Goal: Task Accomplishment & Management: Complete application form

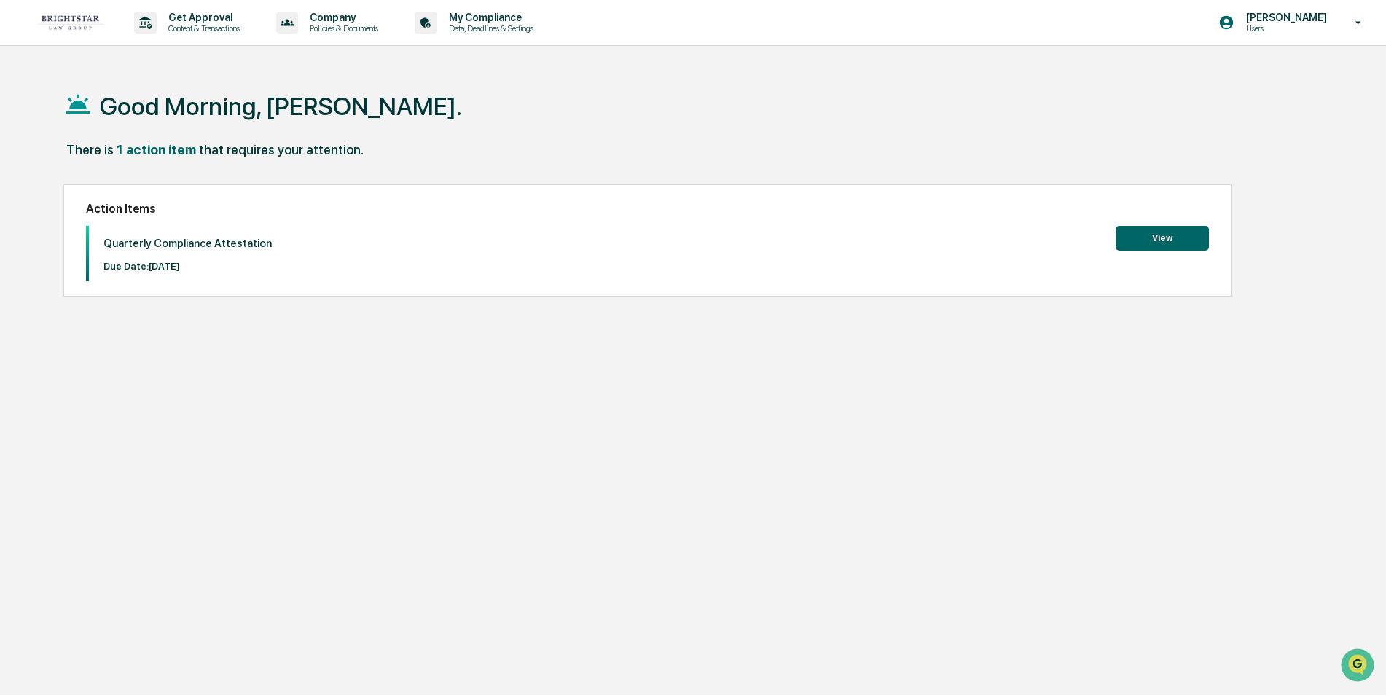
click at [1159, 235] on button "View" at bounding box center [1162, 238] width 93 height 25
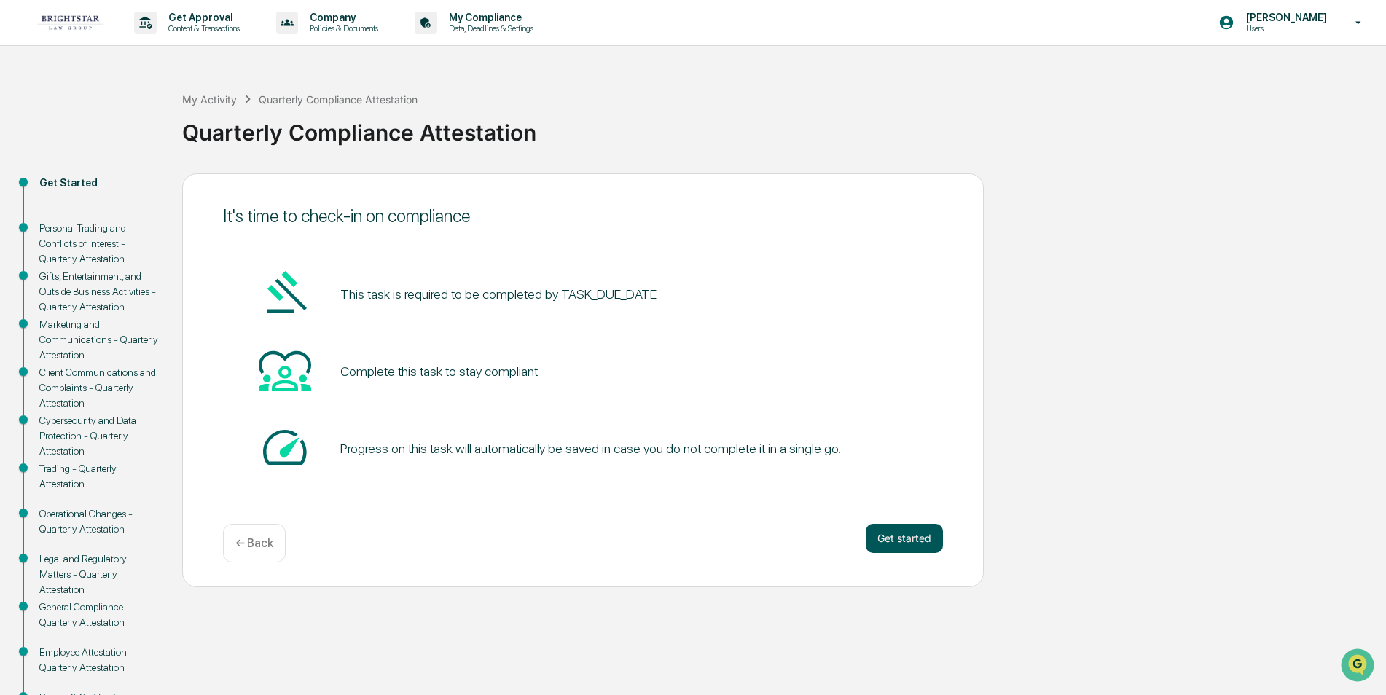
click at [910, 539] on button "Get started" at bounding box center [904, 538] width 77 height 29
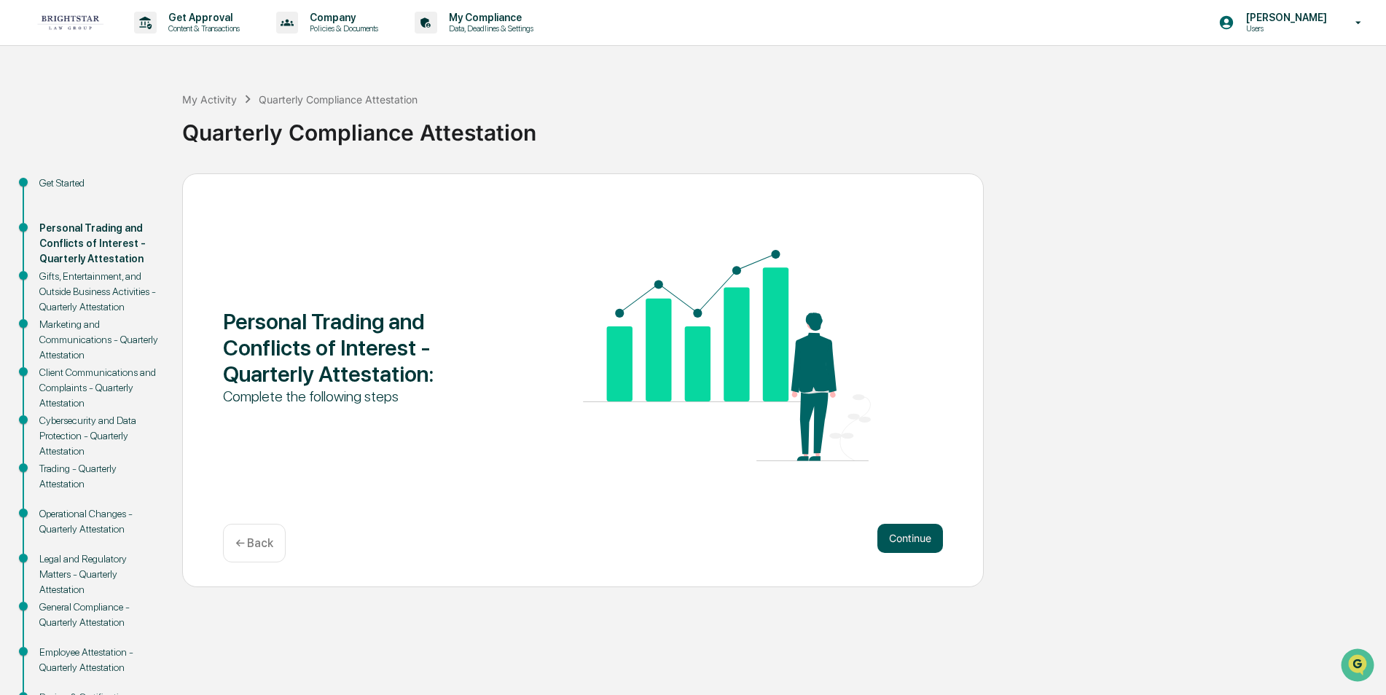
click at [904, 530] on button "Continue" at bounding box center [910, 538] width 66 height 29
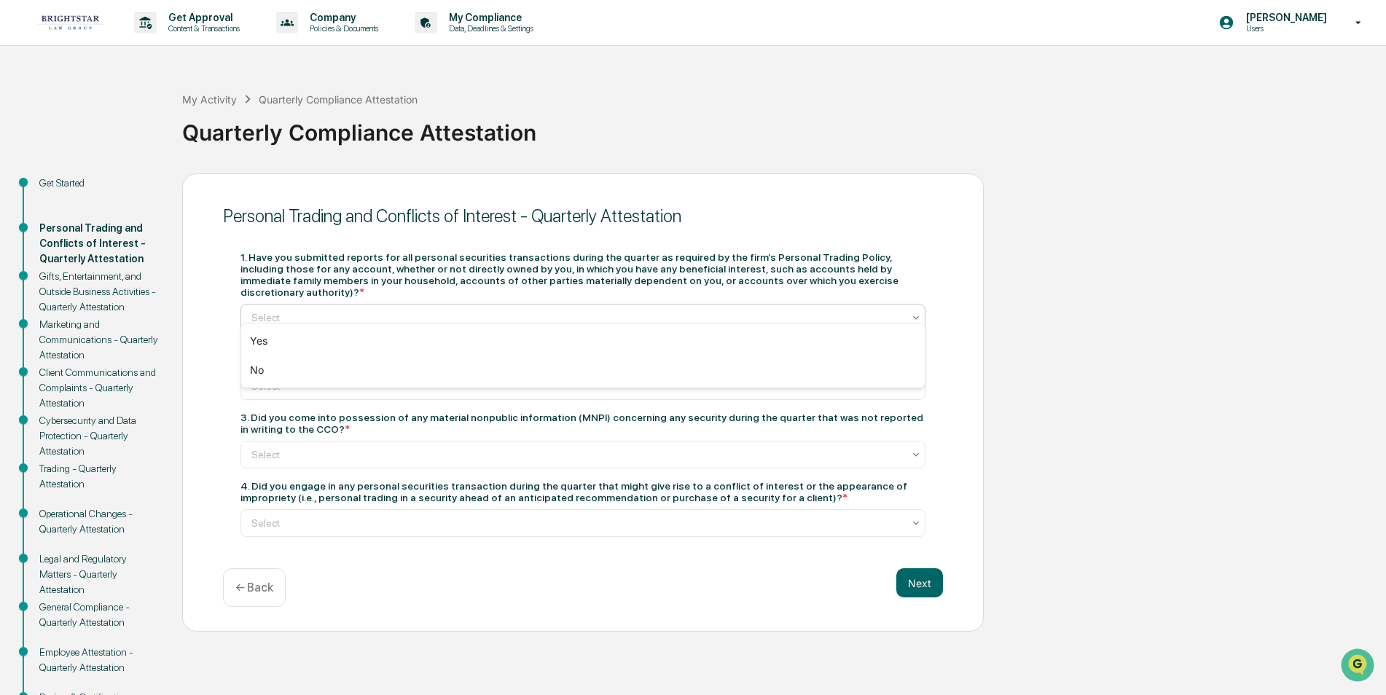
click at [918, 312] on icon at bounding box center [916, 318] width 12 height 12
click at [903, 329] on div "Yes" at bounding box center [583, 340] width 684 height 29
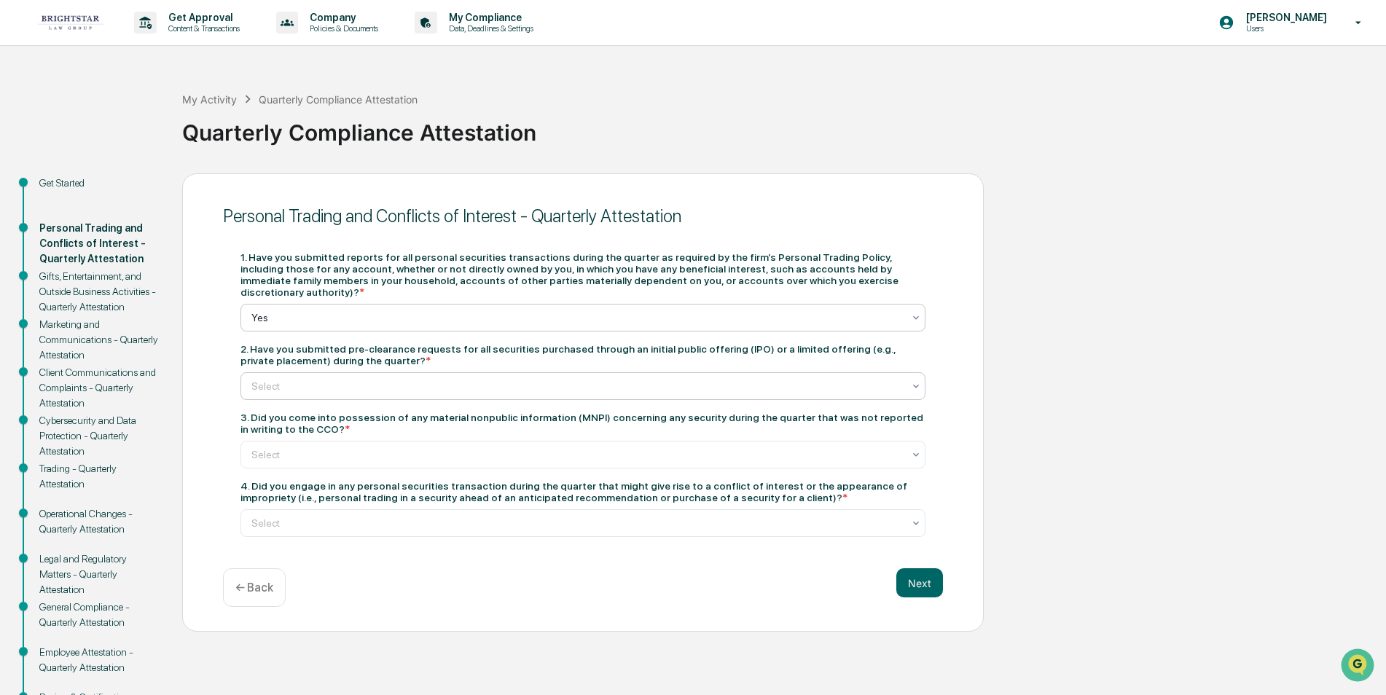
click at [912, 380] on icon at bounding box center [916, 386] width 12 height 12
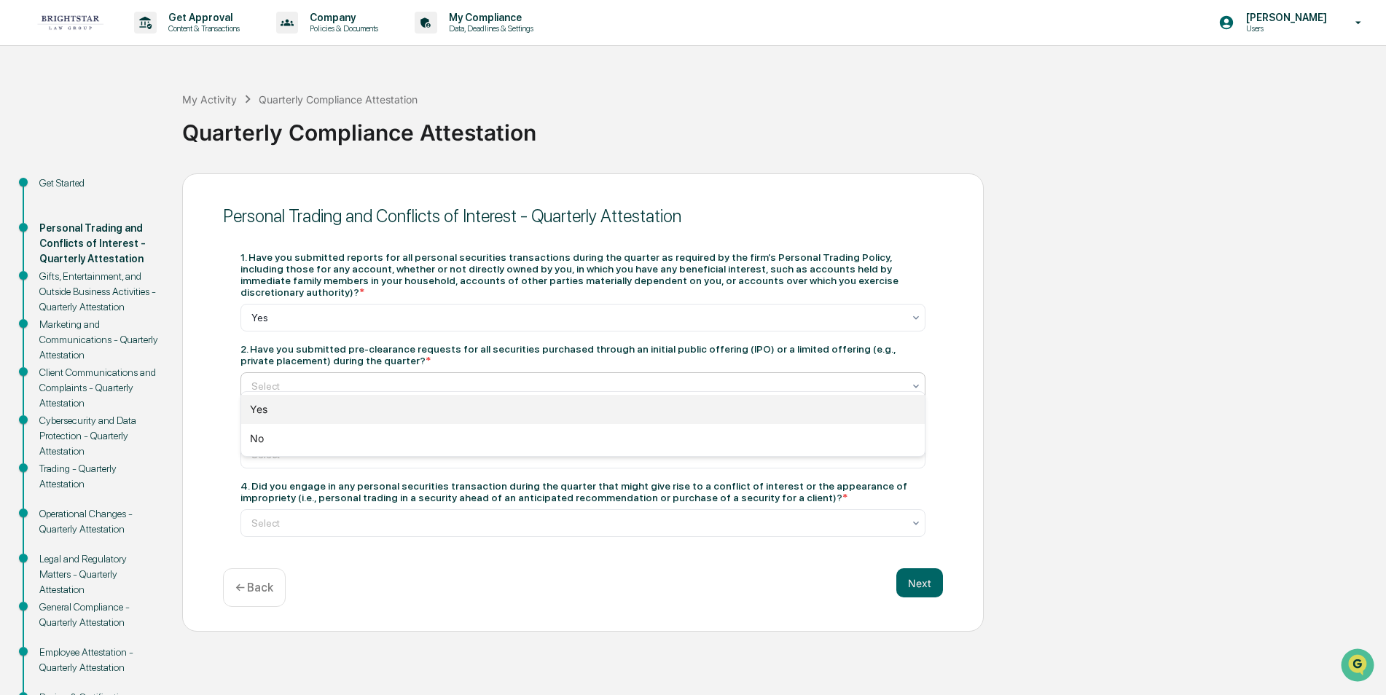
click at [882, 407] on div "Yes" at bounding box center [583, 409] width 684 height 29
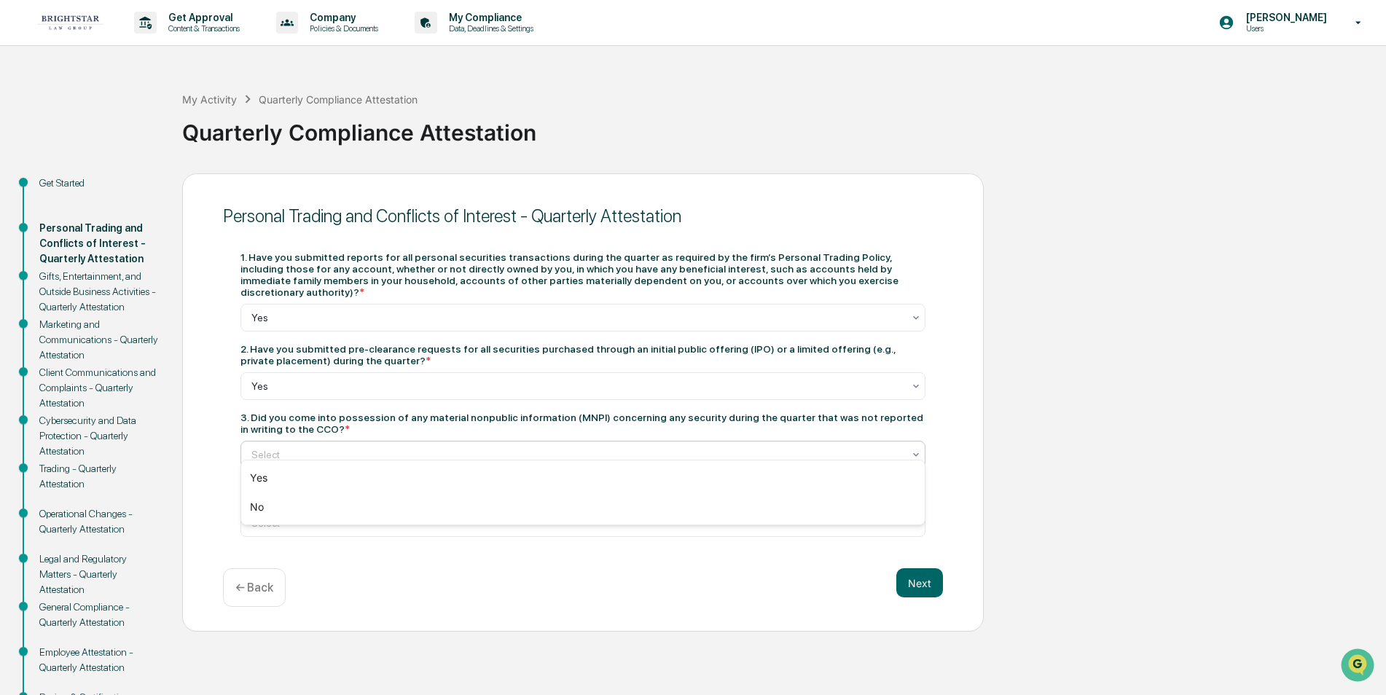
click at [914, 449] on icon at bounding box center [916, 455] width 12 height 12
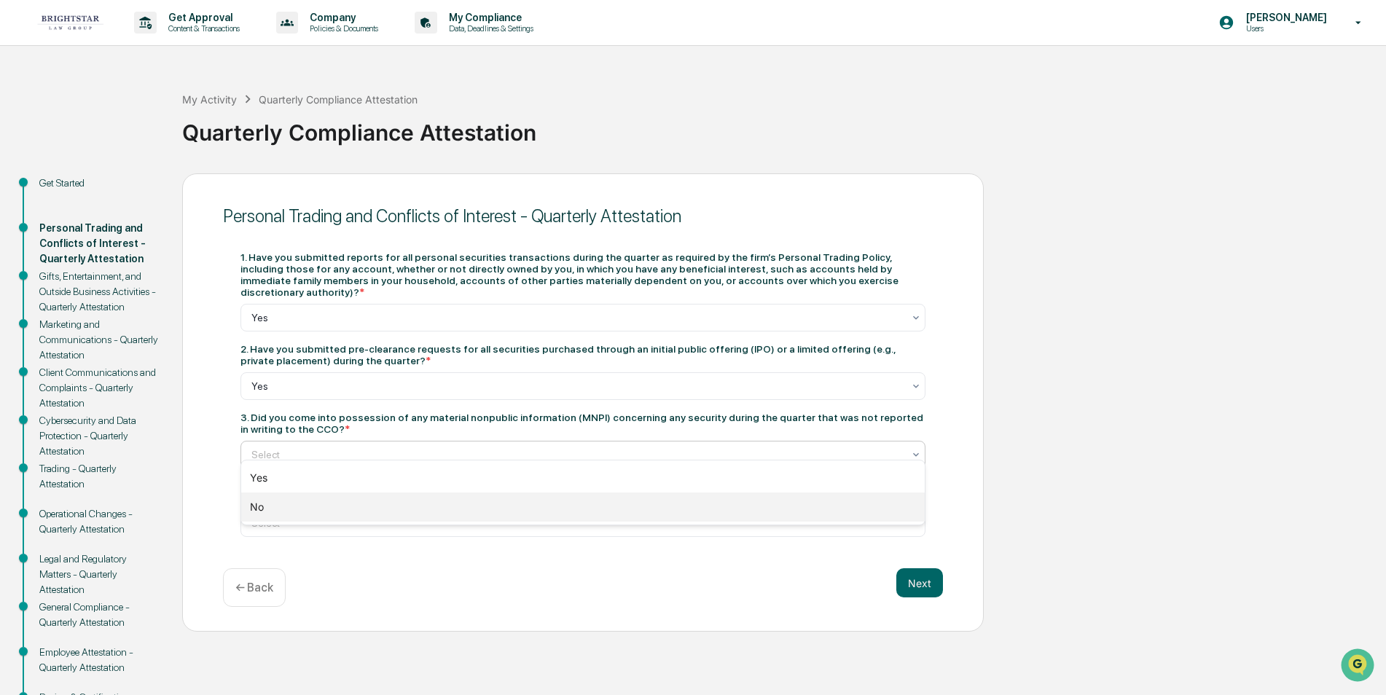
click at [880, 510] on div "No" at bounding box center [583, 507] width 684 height 29
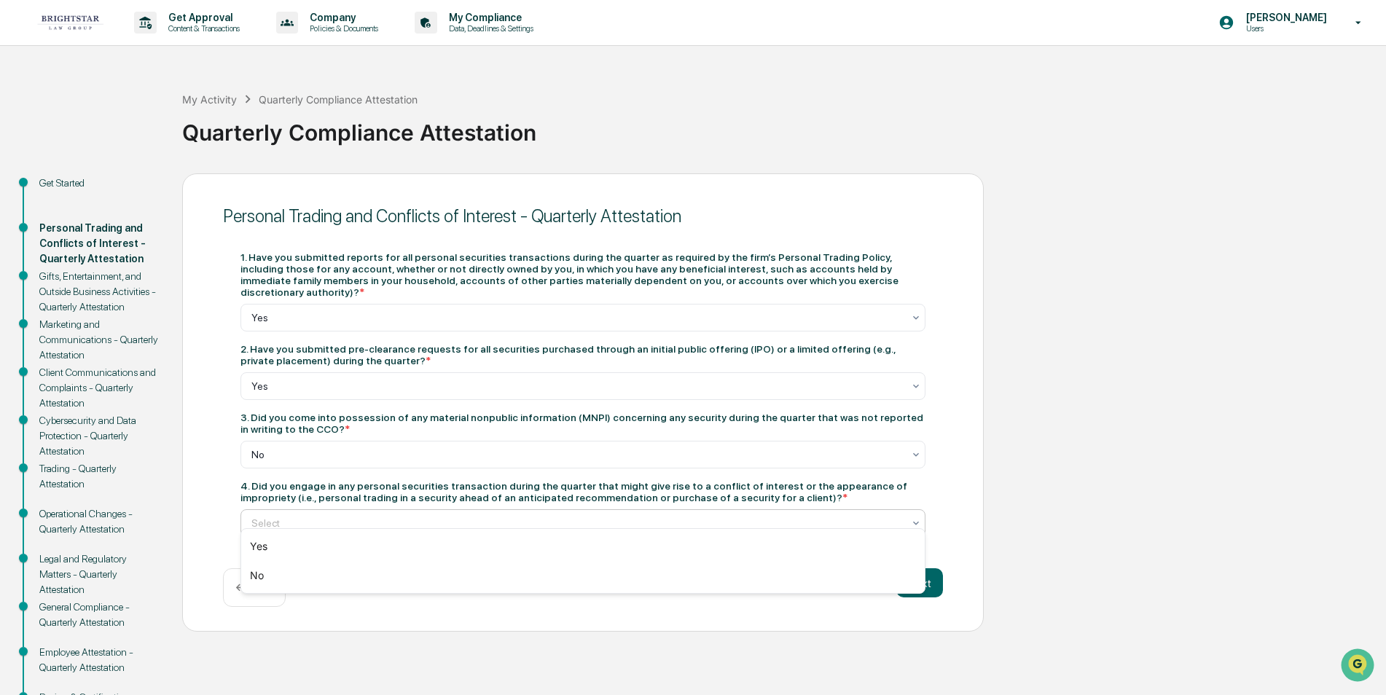
click at [917, 521] on icon at bounding box center [916, 523] width 6 height 4
click at [864, 580] on div "No" at bounding box center [583, 575] width 684 height 29
click at [917, 570] on button "Next" at bounding box center [919, 582] width 47 height 29
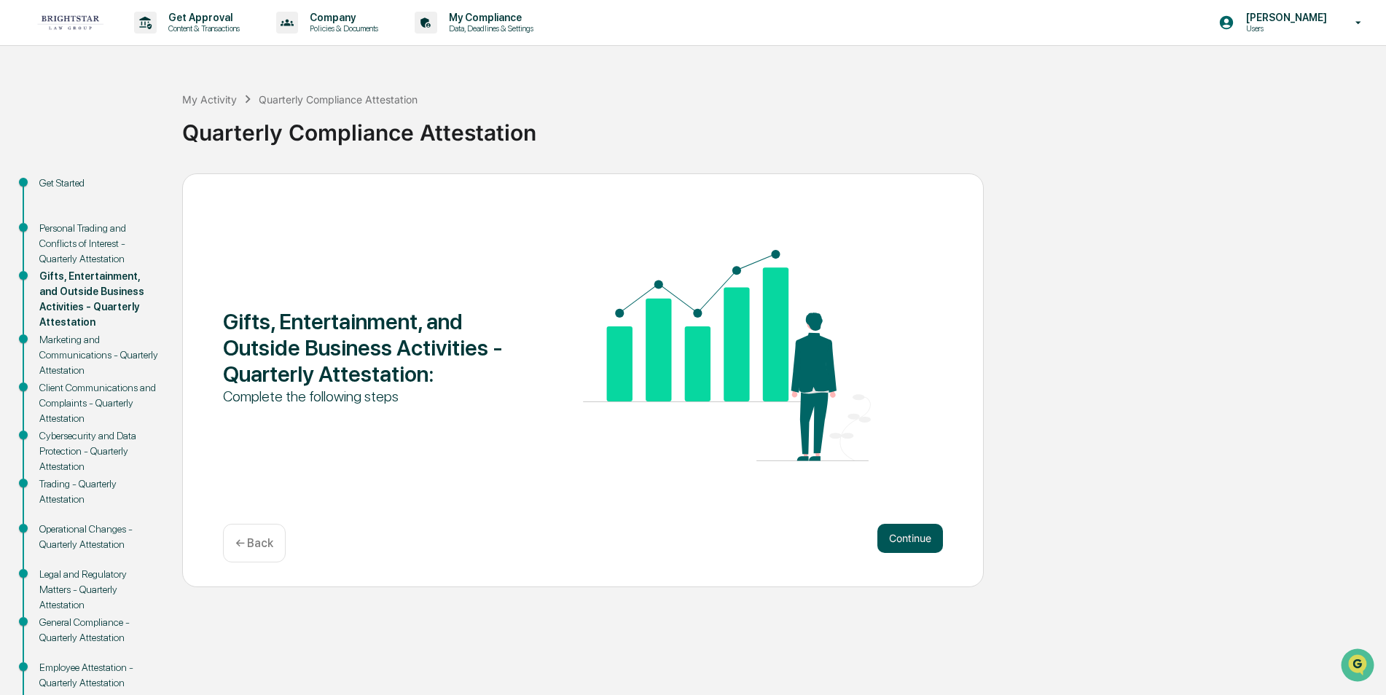
click at [899, 534] on button "Continue" at bounding box center [910, 538] width 66 height 29
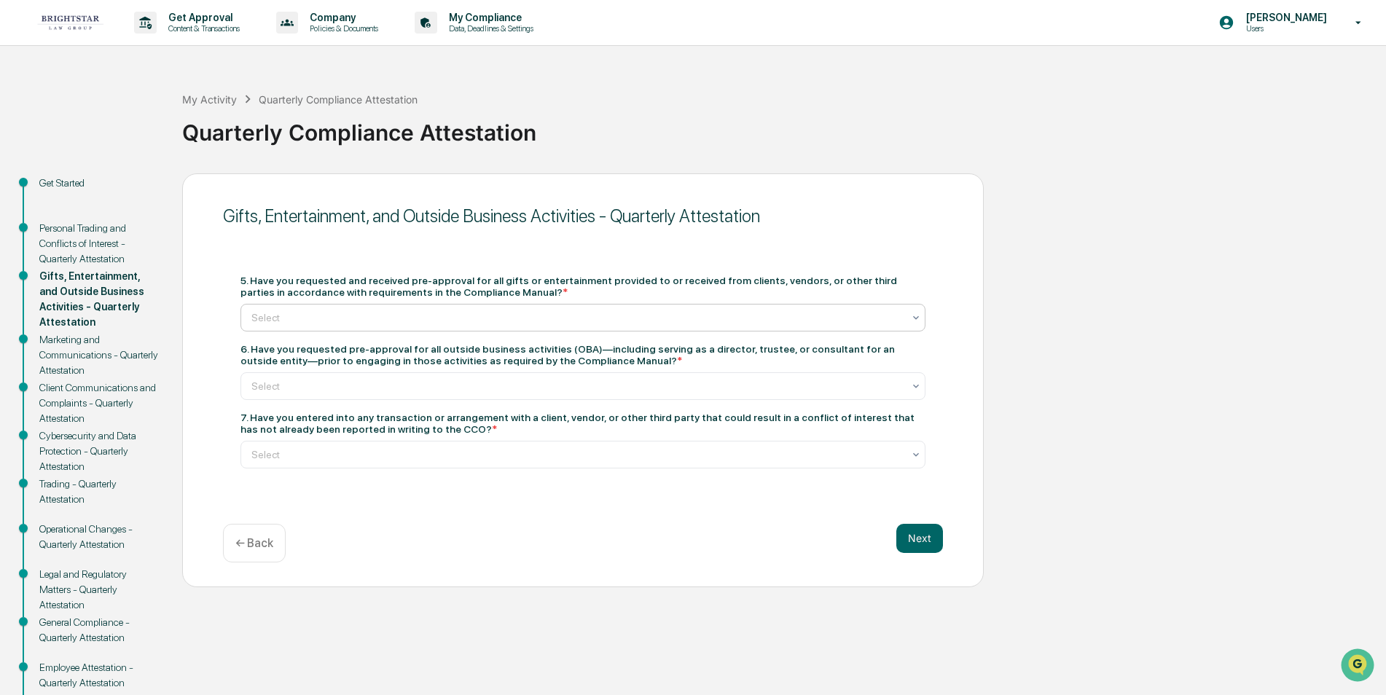
click at [912, 313] on icon at bounding box center [916, 318] width 12 height 12
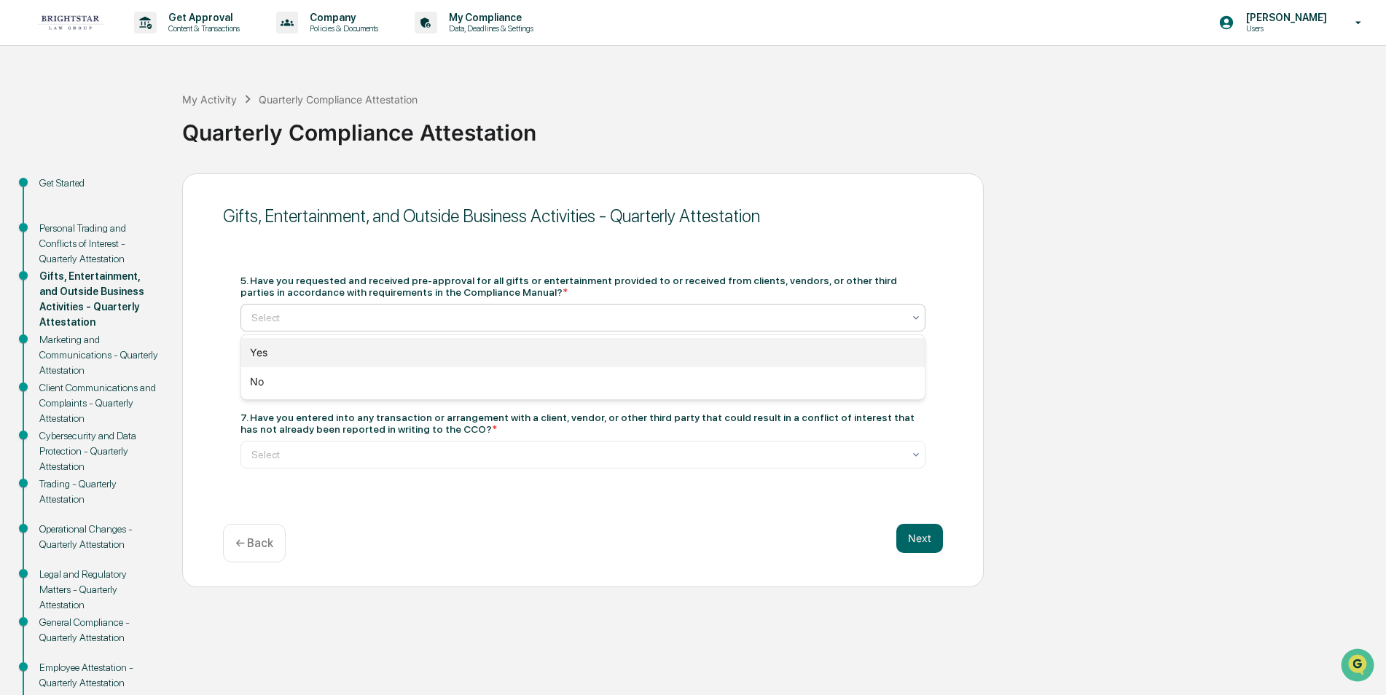
click at [882, 354] on div "Yes" at bounding box center [583, 352] width 684 height 29
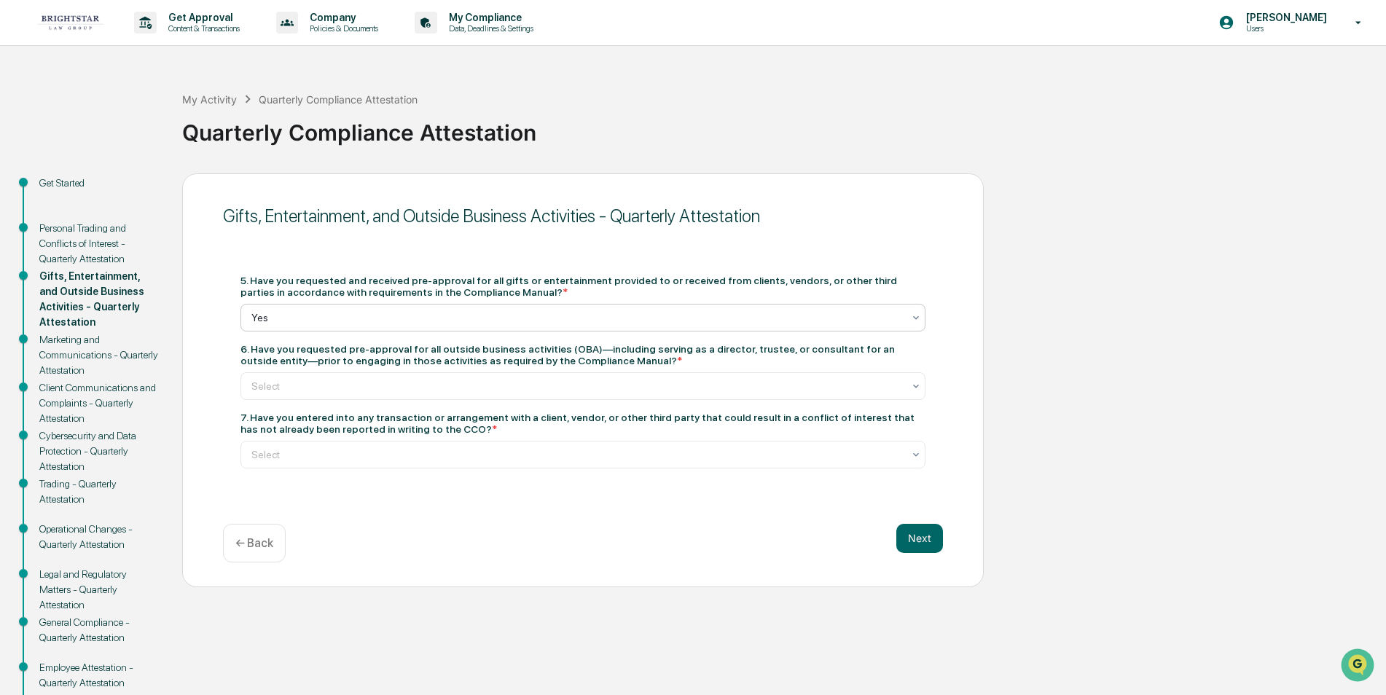
click at [916, 314] on icon at bounding box center [916, 318] width 12 height 12
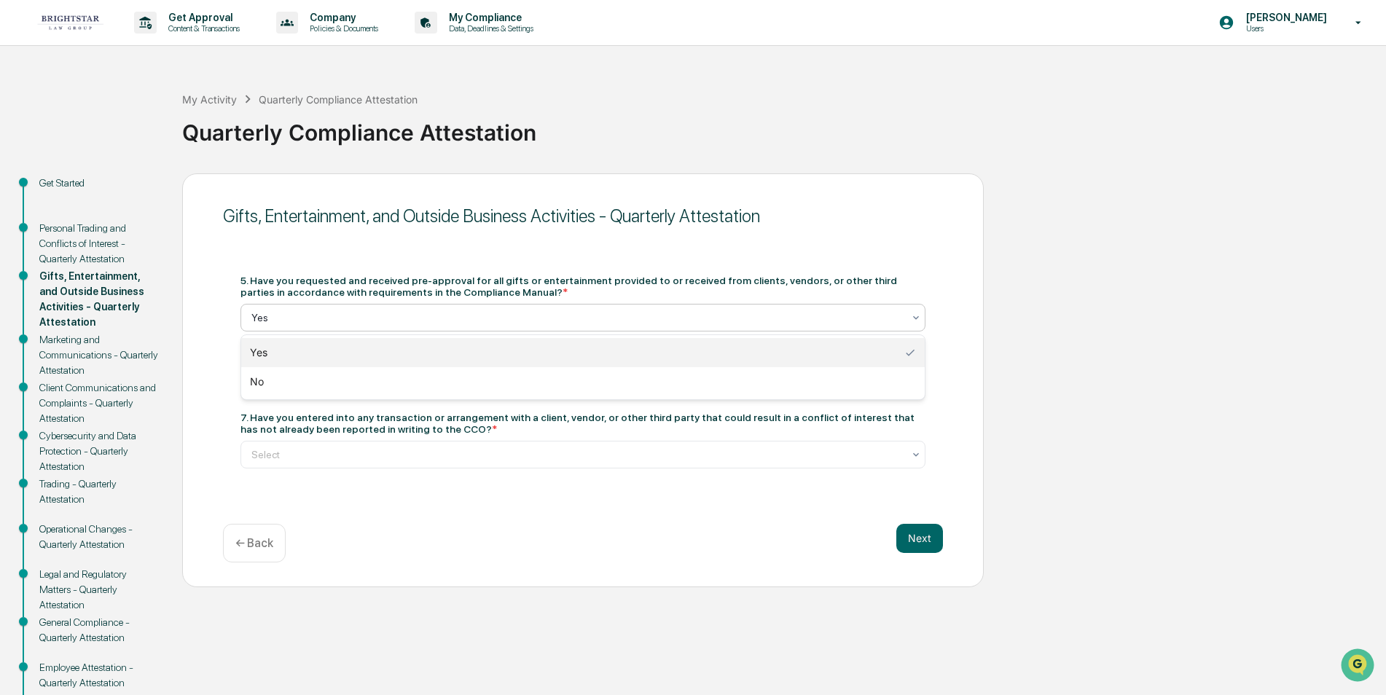
click at [887, 347] on div "Yes" at bounding box center [583, 352] width 684 height 29
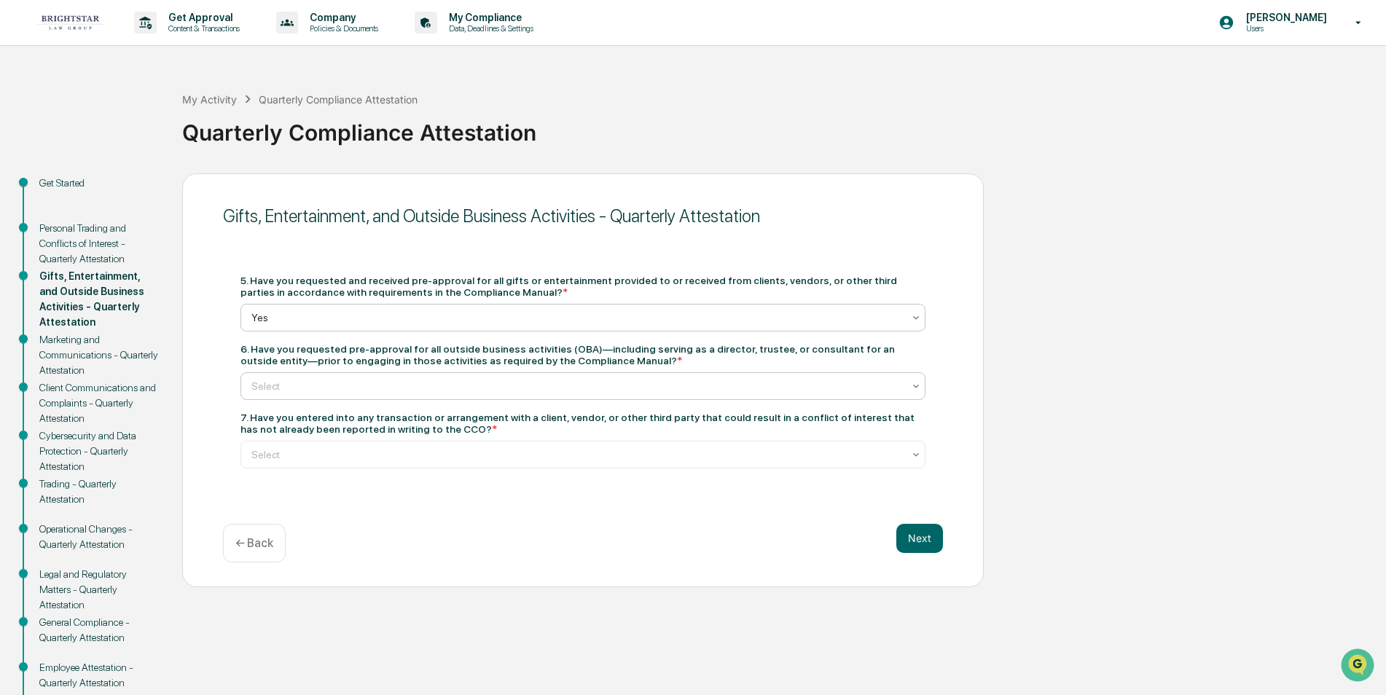
click at [912, 385] on icon at bounding box center [916, 386] width 12 height 12
click at [885, 410] on div "Yes" at bounding box center [583, 421] width 684 height 29
click at [914, 449] on icon at bounding box center [916, 455] width 12 height 12
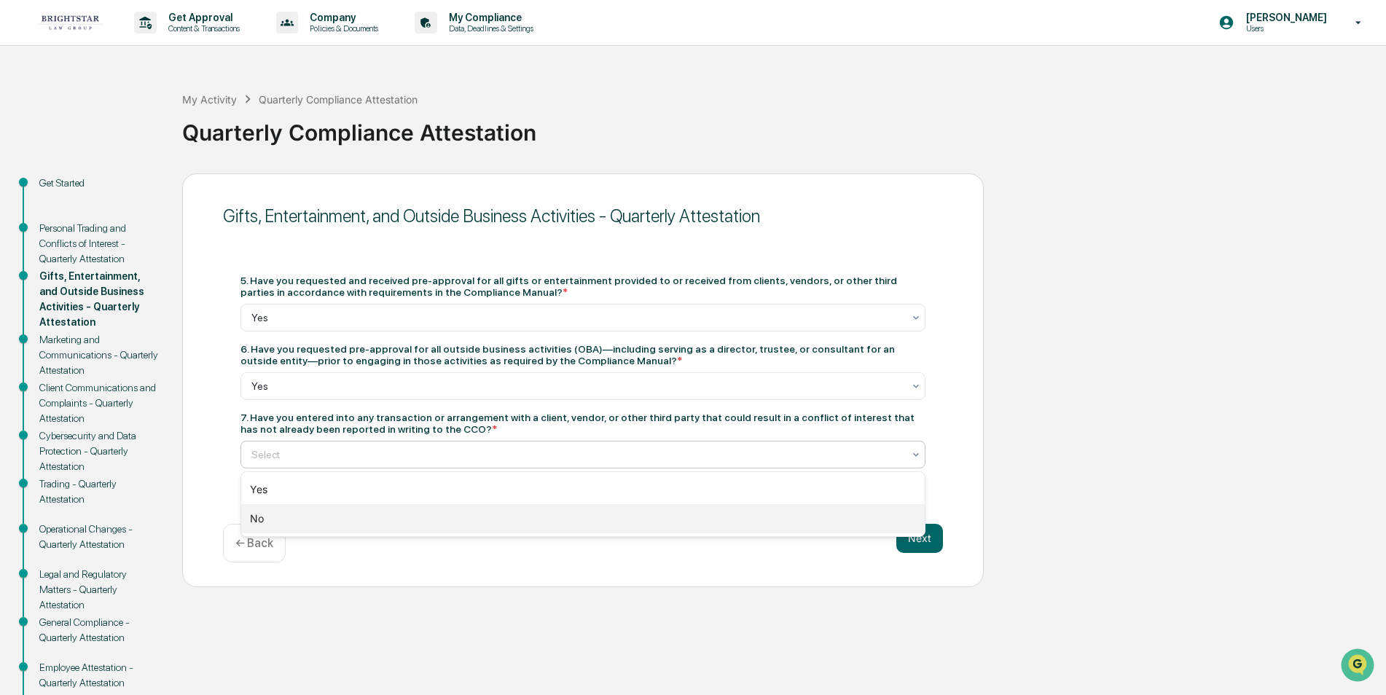
click at [877, 520] on div "No" at bounding box center [583, 518] width 684 height 29
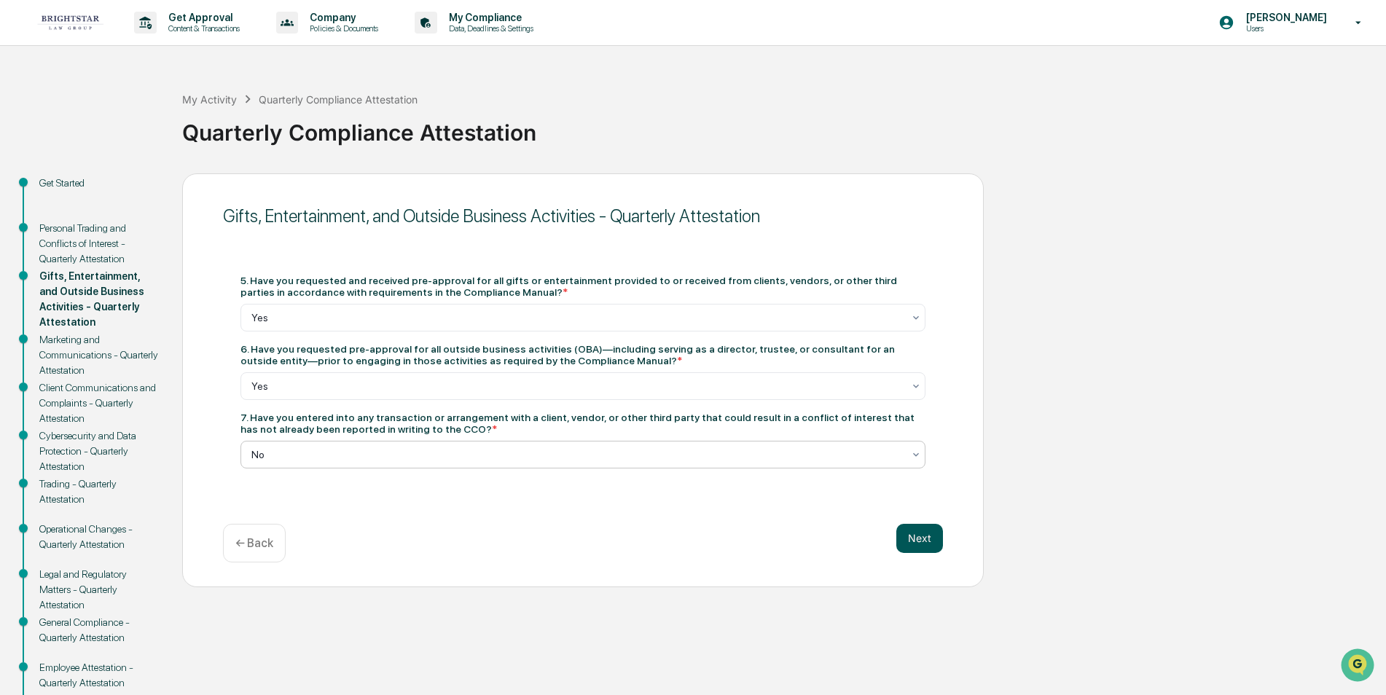
click at [928, 534] on button "Next" at bounding box center [919, 538] width 47 height 29
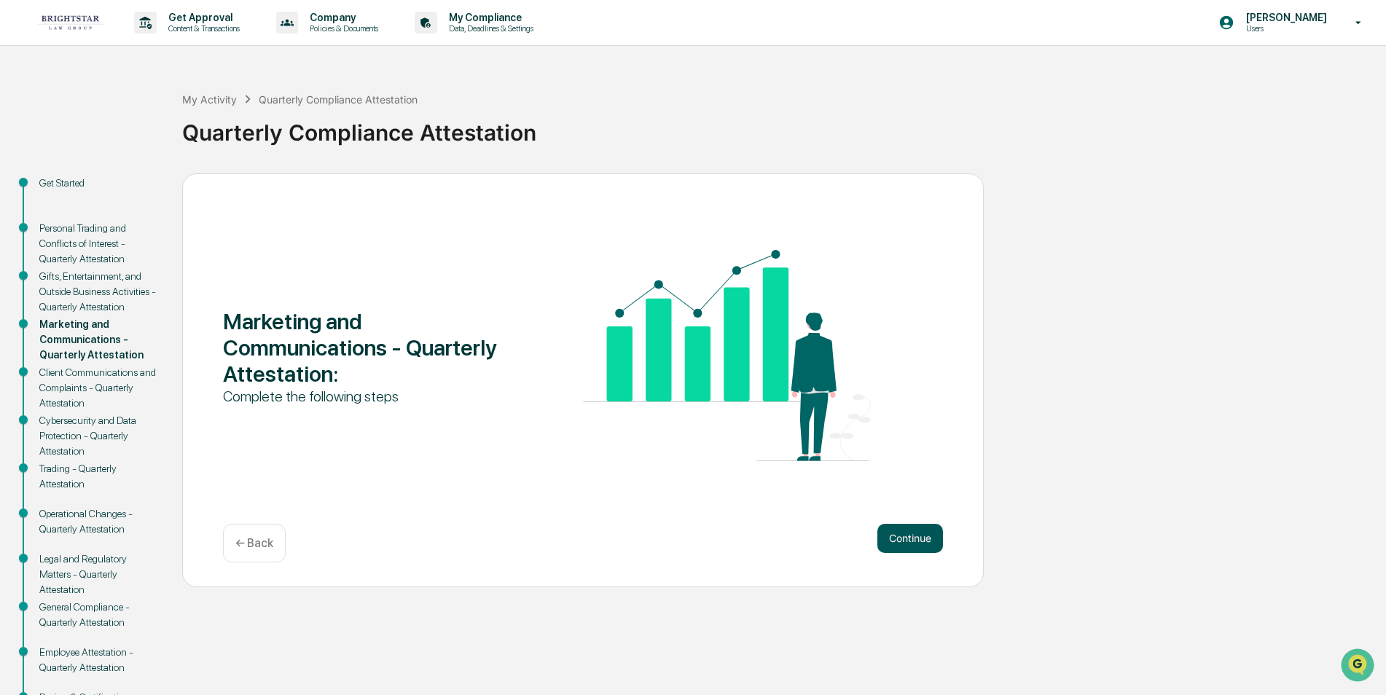
click at [919, 533] on button "Continue" at bounding box center [910, 538] width 66 height 29
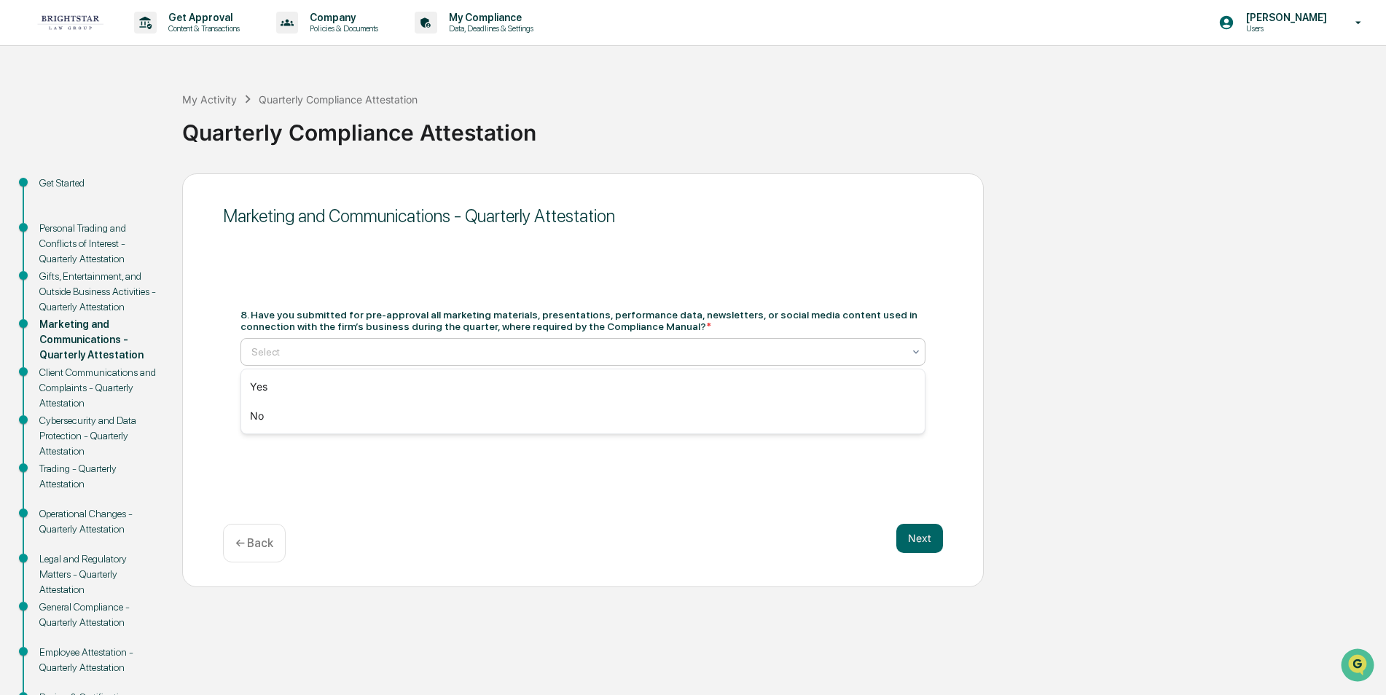
click at [914, 345] on div at bounding box center [916, 352] width 12 height 26
click at [896, 378] on div "Yes" at bounding box center [583, 386] width 684 height 29
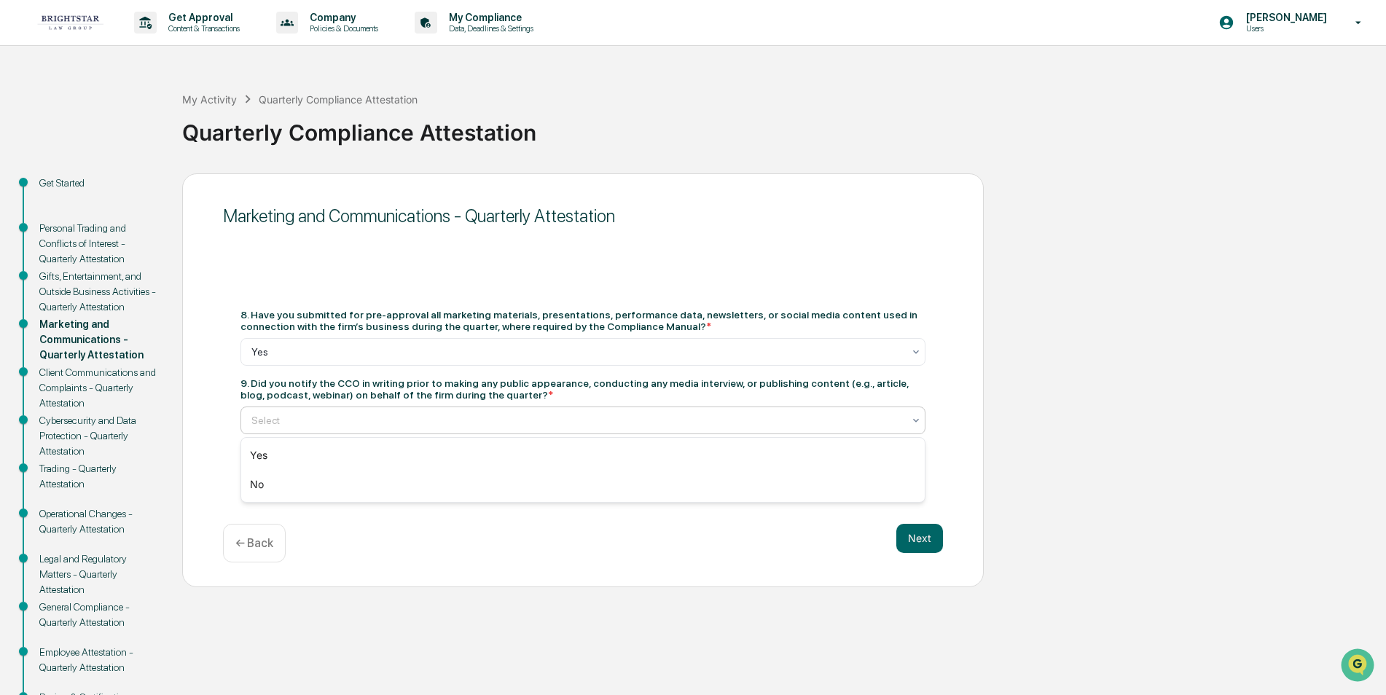
click at [918, 415] on icon at bounding box center [916, 421] width 12 height 12
click at [877, 442] on div "Yes" at bounding box center [583, 455] width 684 height 29
click at [915, 534] on button "Next" at bounding box center [919, 538] width 47 height 29
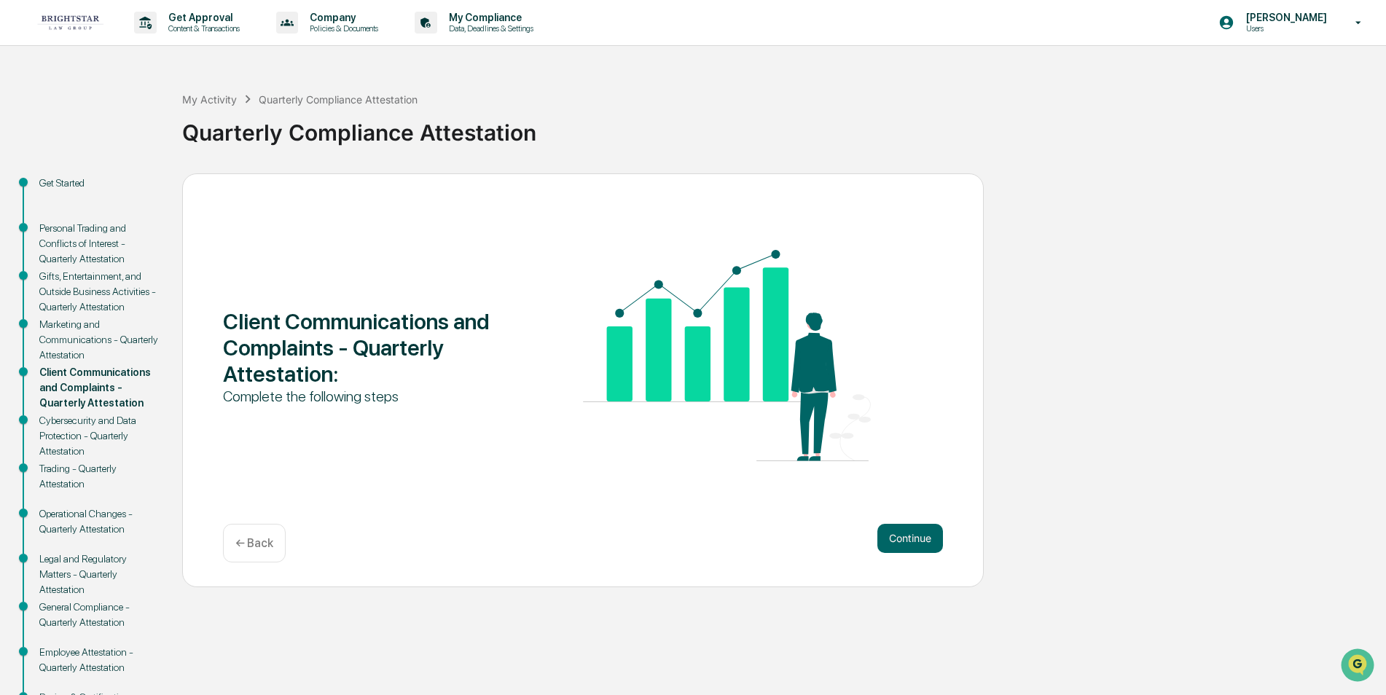
click at [915, 534] on button "Continue" at bounding box center [910, 538] width 66 height 29
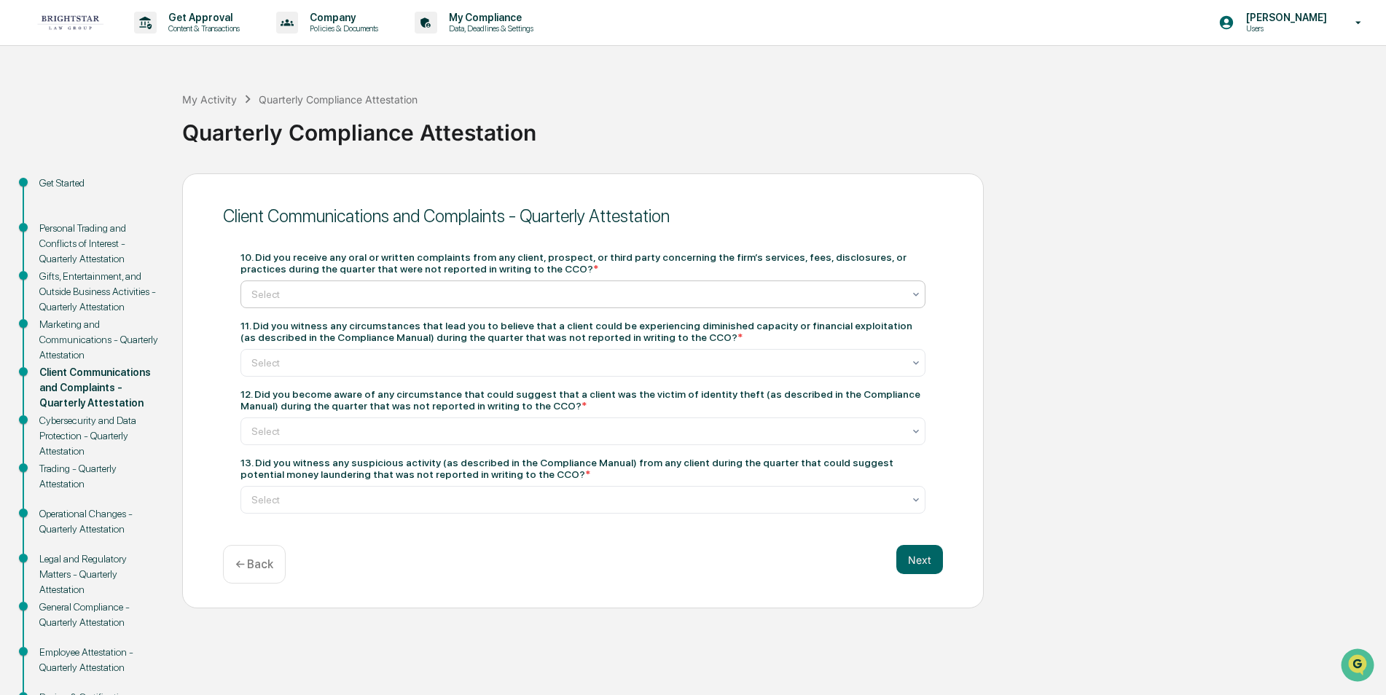
click at [914, 292] on icon at bounding box center [916, 295] width 12 height 12
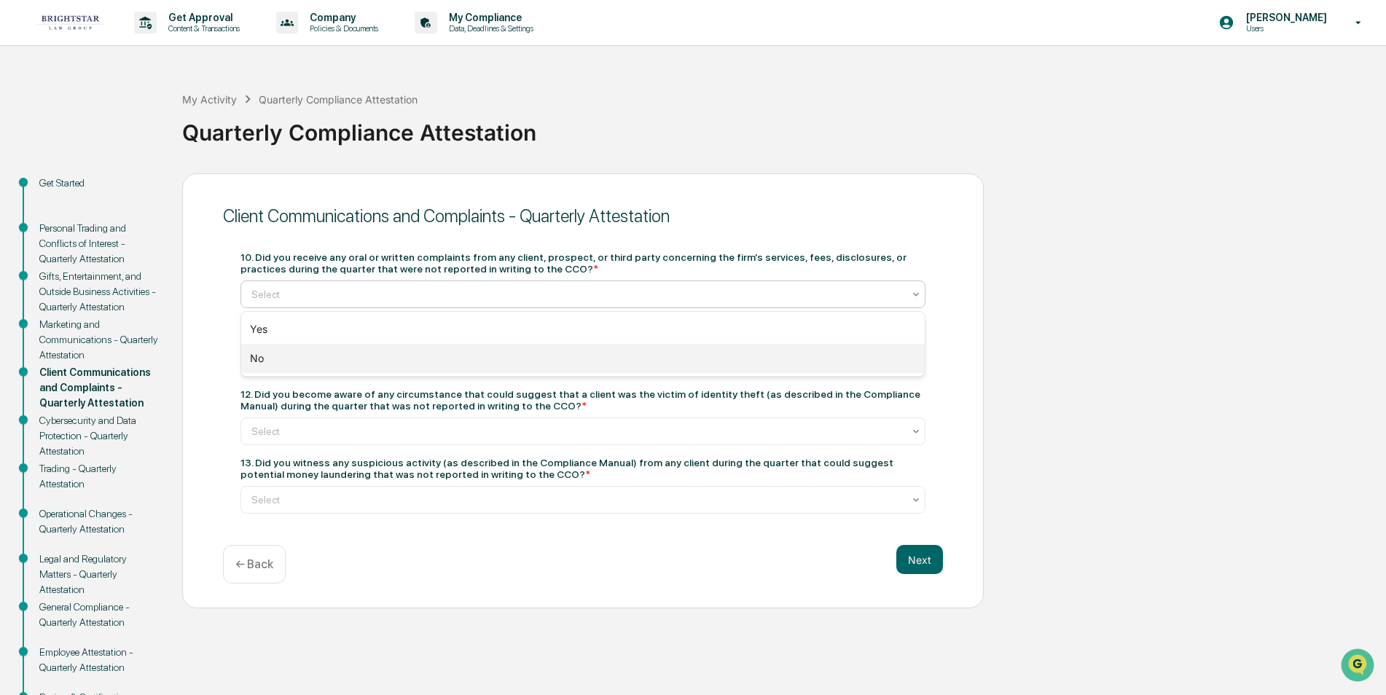
click at [875, 360] on div "No" at bounding box center [583, 358] width 684 height 29
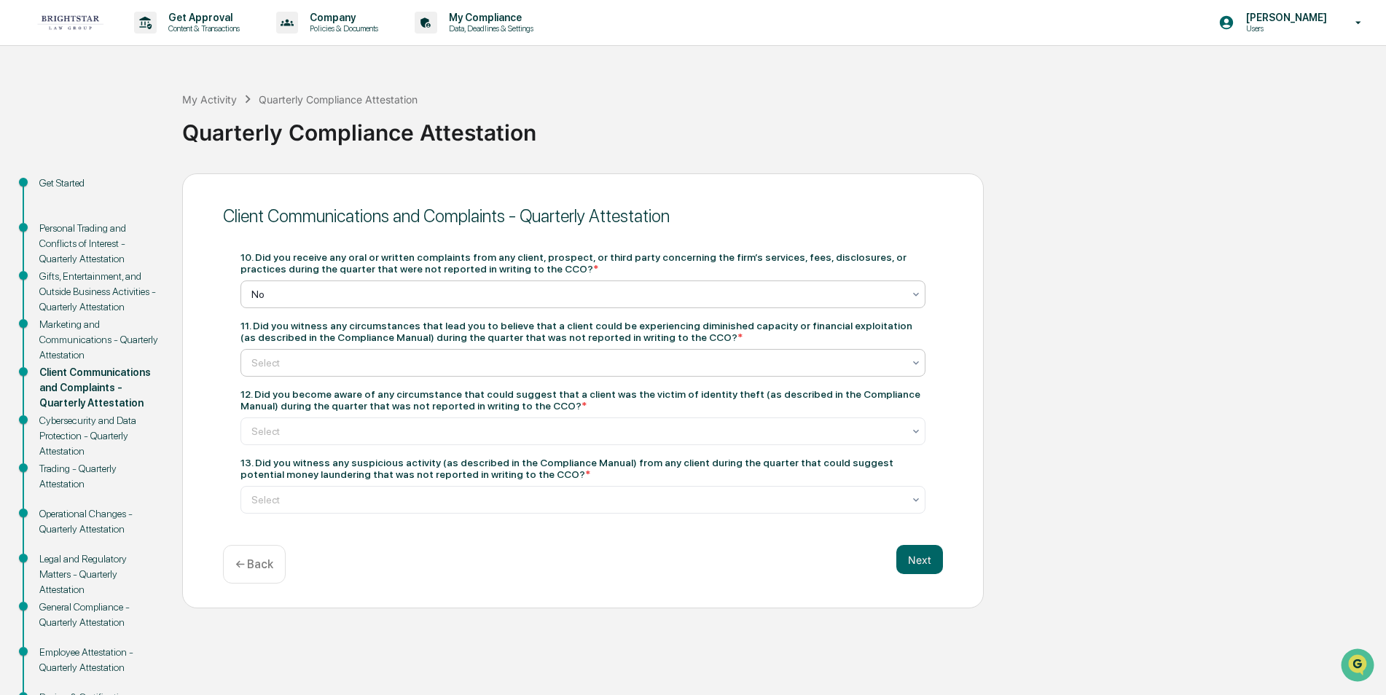
click at [915, 360] on icon at bounding box center [916, 363] width 12 height 12
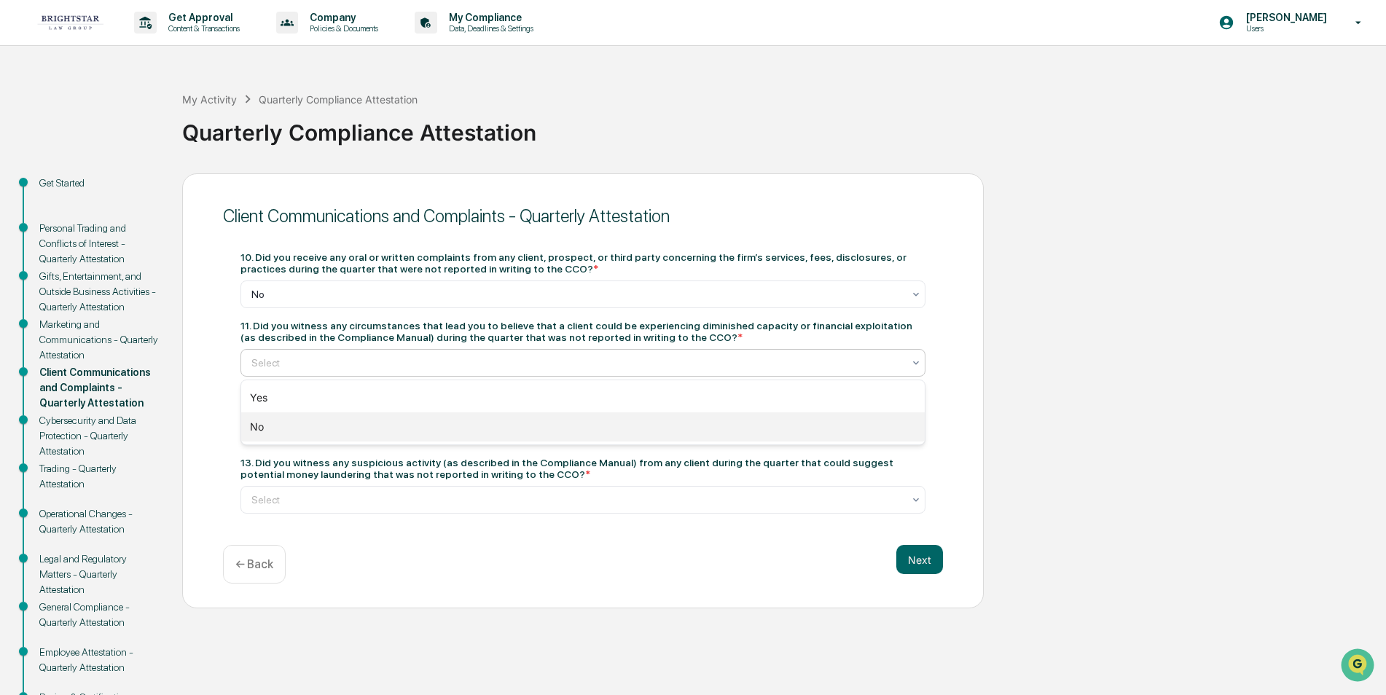
click at [895, 429] on div "No" at bounding box center [583, 426] width 684 height 29
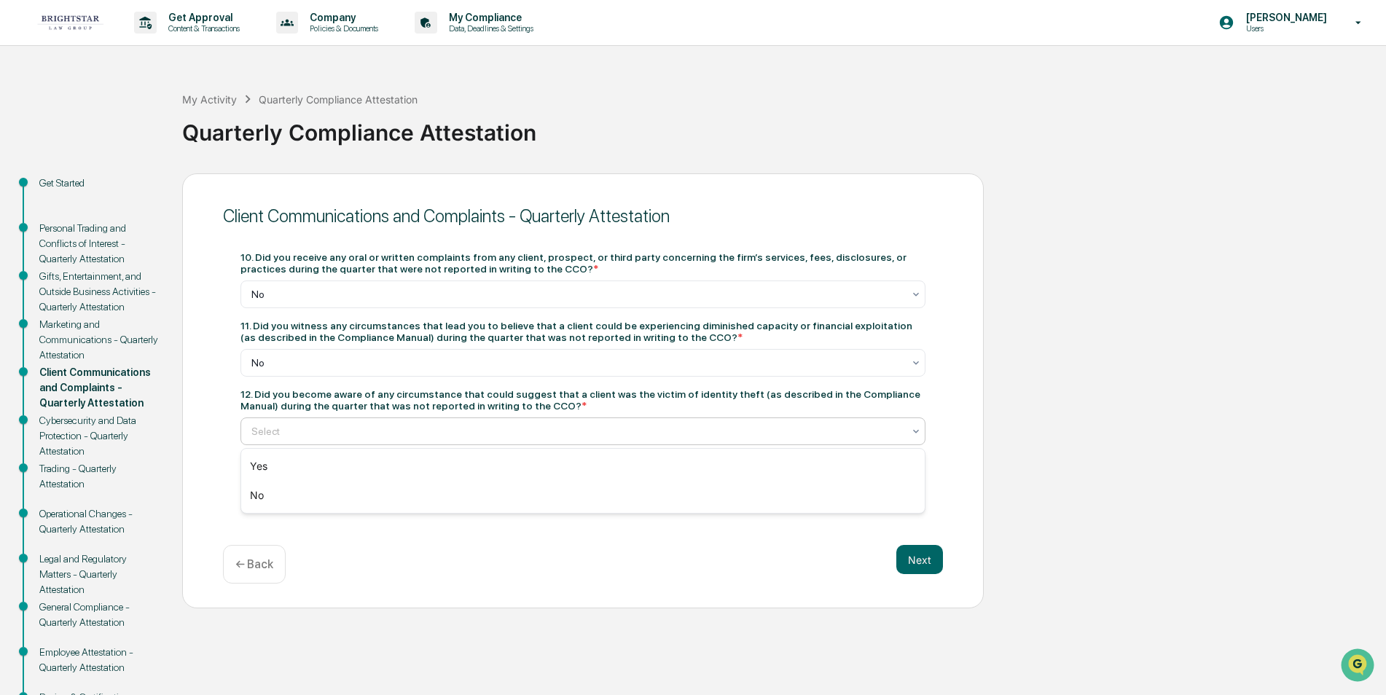
click at [912, 421] on div at bounding box center [916, 431] width 12 height 26
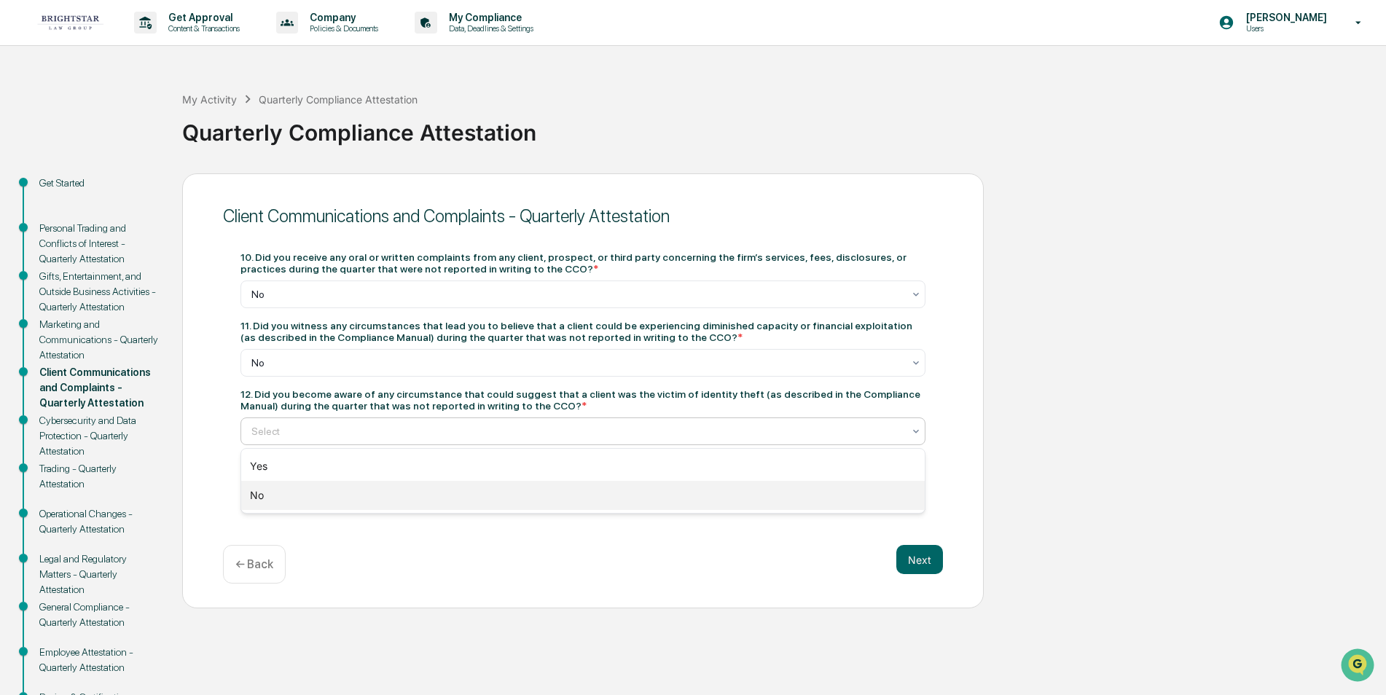
click at [881, 496] on div "No" at bounding box center [583, 495] width 684 height 29
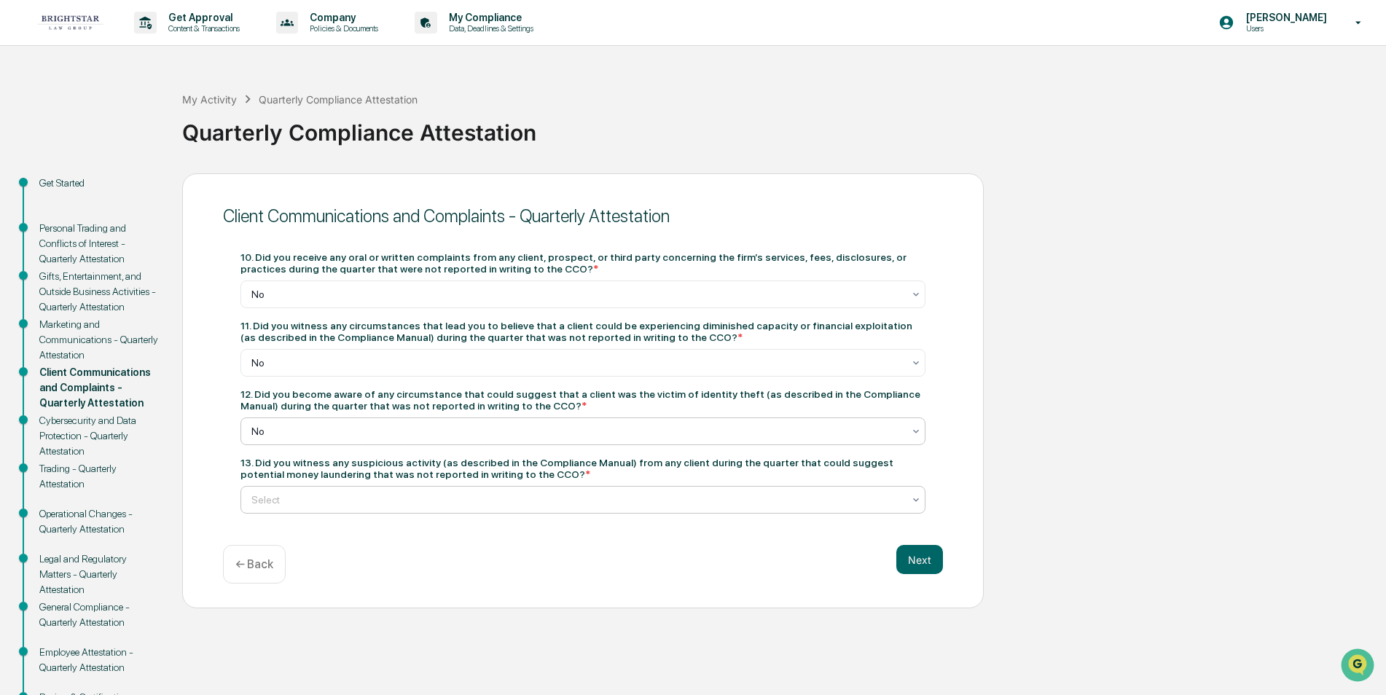
click at [911, 496] on icon at bounding box center [916, 500] width 12 height 12
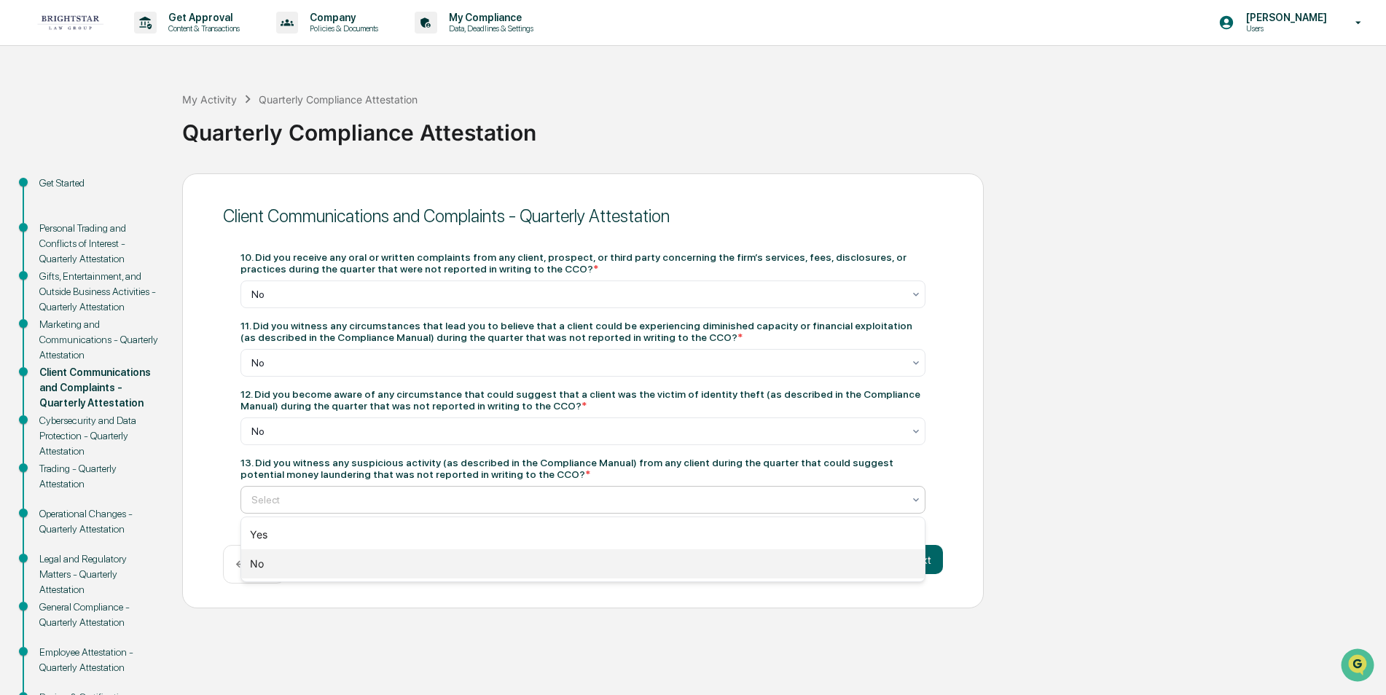
click at [890, 577] on div "No" at bounding box center [583, 564] width 684 height 29
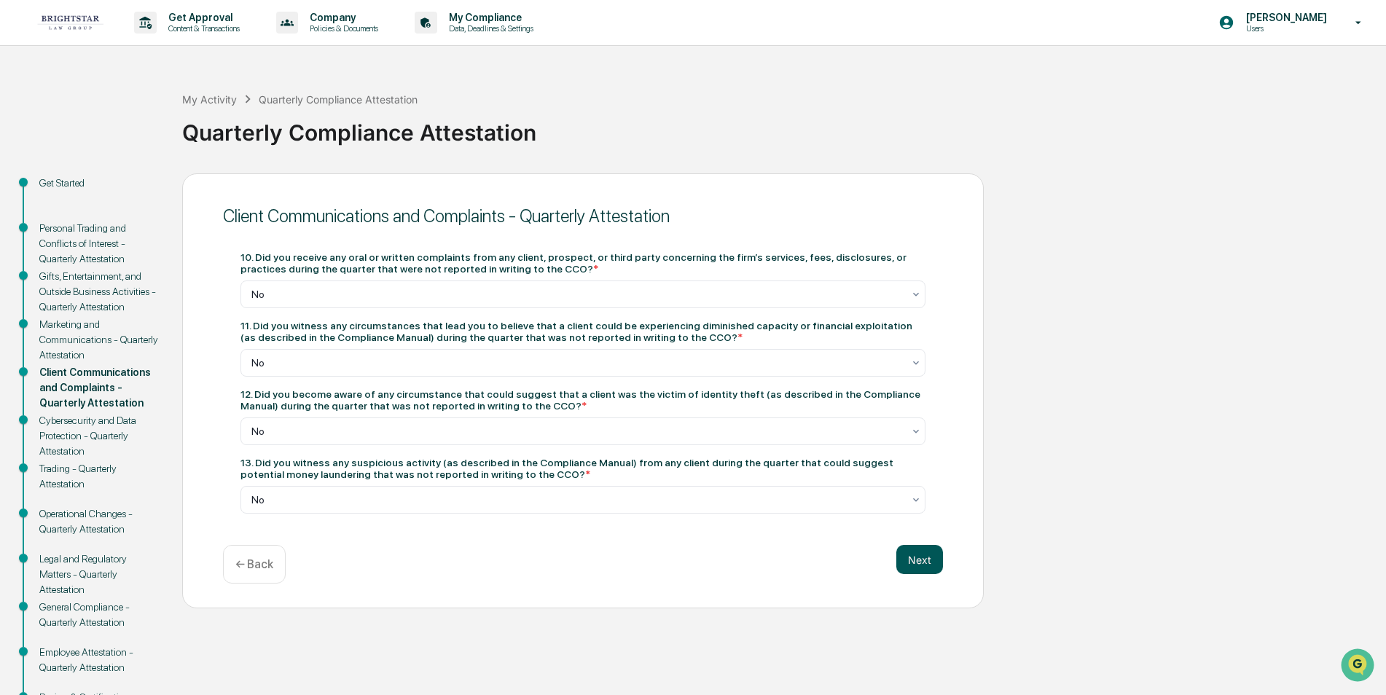
click at [928, 559] on button "Next" at bounding box center [919, 559] width 47 height 29
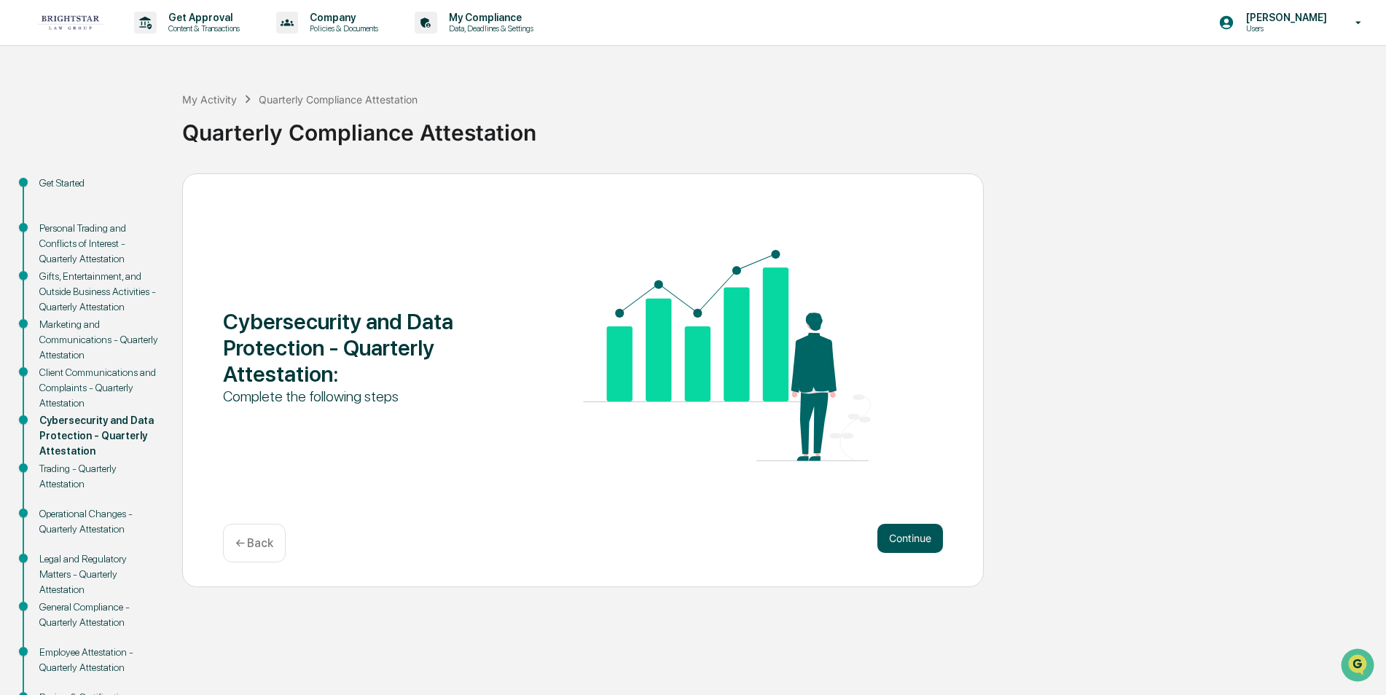
click at [902, 530] on button "Continue" at bounding box center [910, 538] width 66 height 29
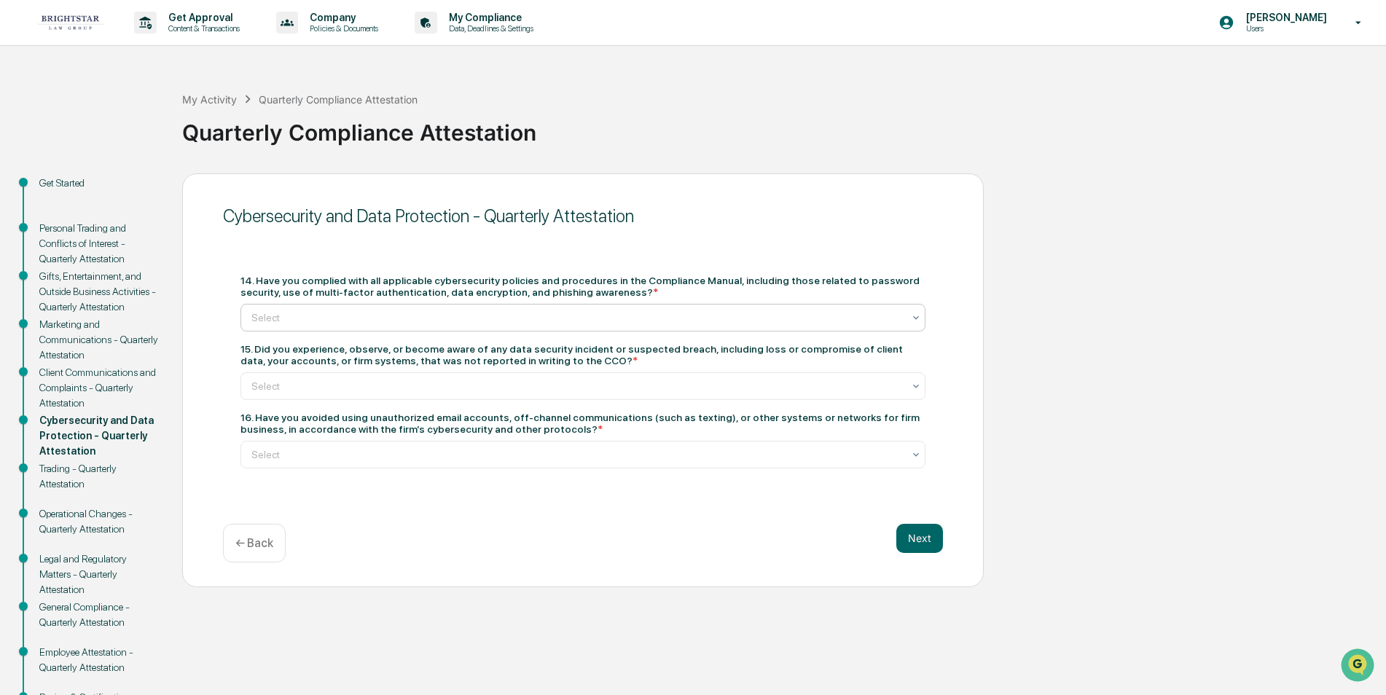
click at [915, 312] on icon at bounding box center [916, 318] width 12 height 12
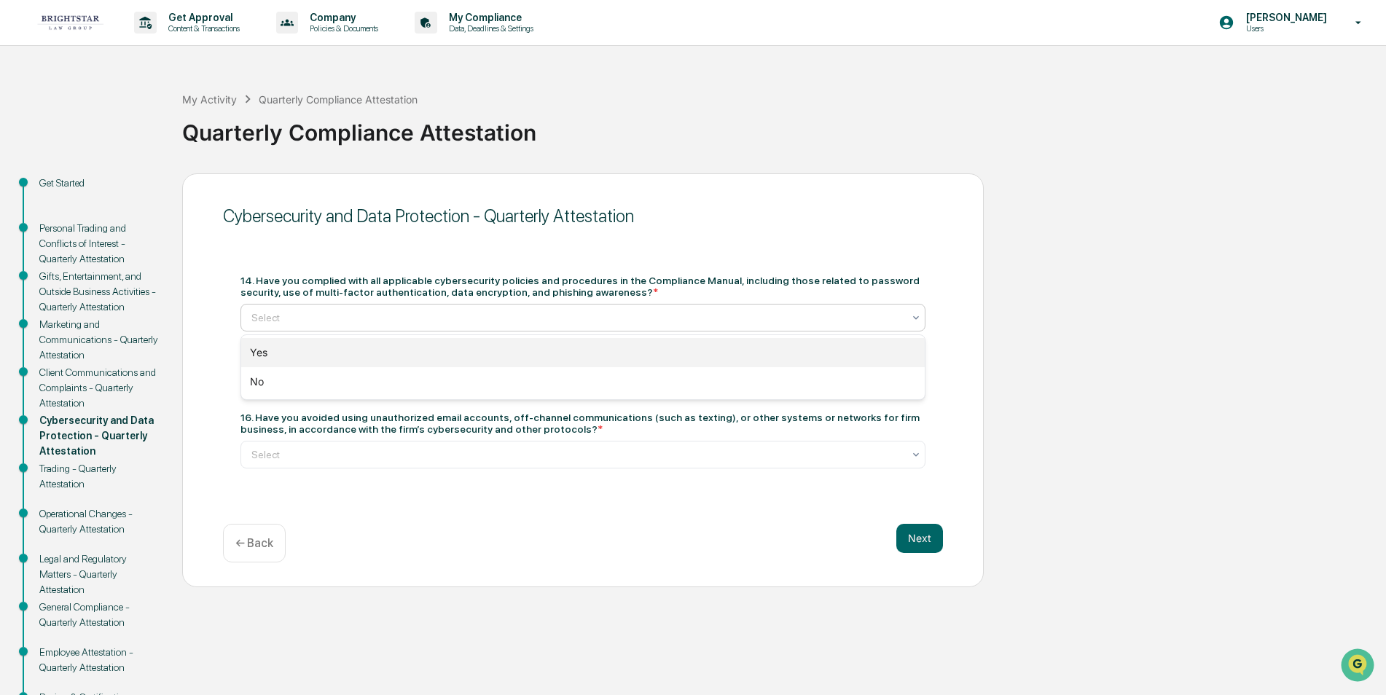
click at [897, 350] on div "Yes" at bounding box center [583, 352] width 684 height 29
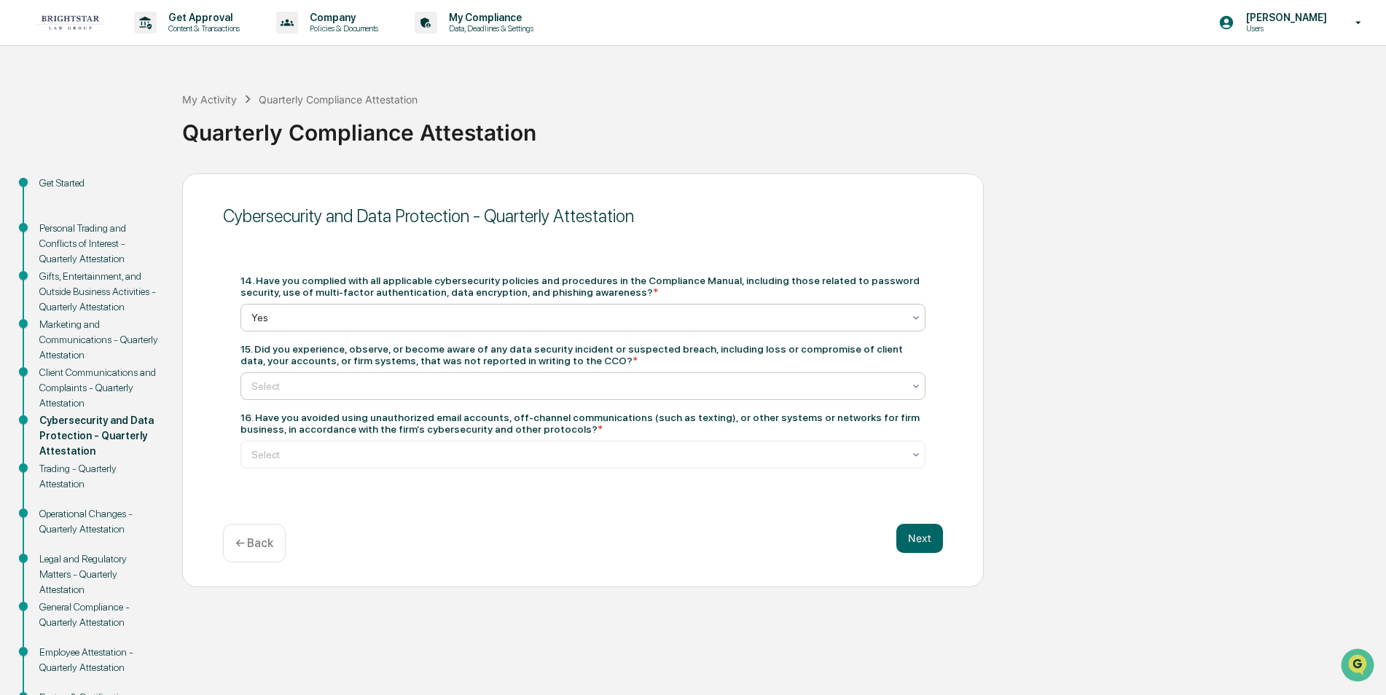
click at [921, 379] on div at bounding box center [916, 386] width 12 height 26
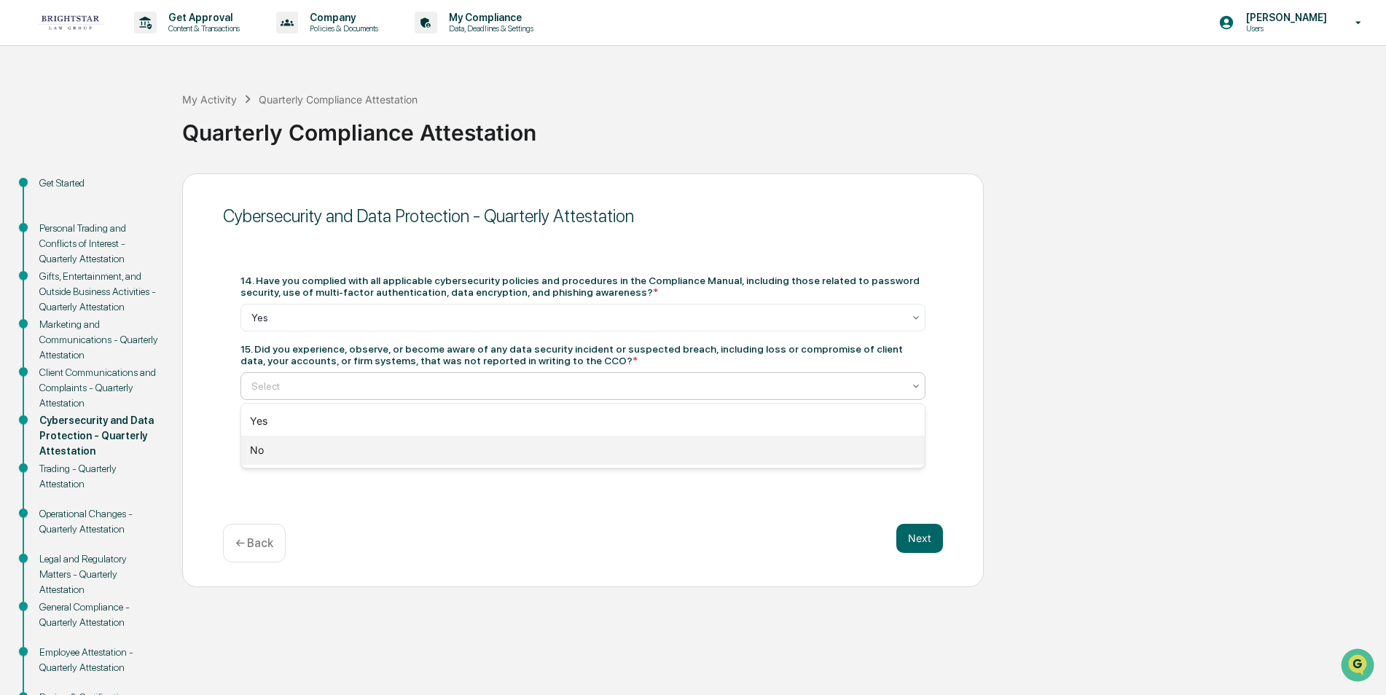
click at [883, 447] on div "No" at bounding box center [583, 450] width 684 height 29
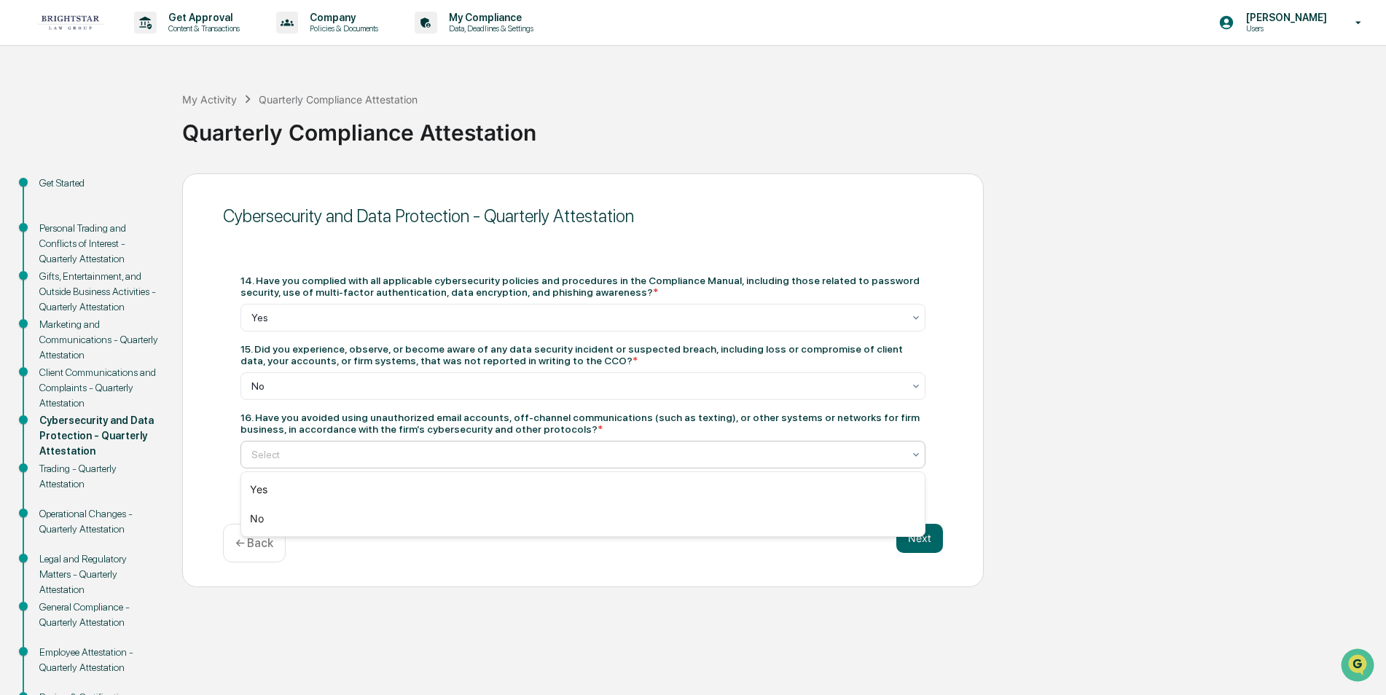
click at [914, 450] on icon at bounding box center [916, 455] width 12 height 12
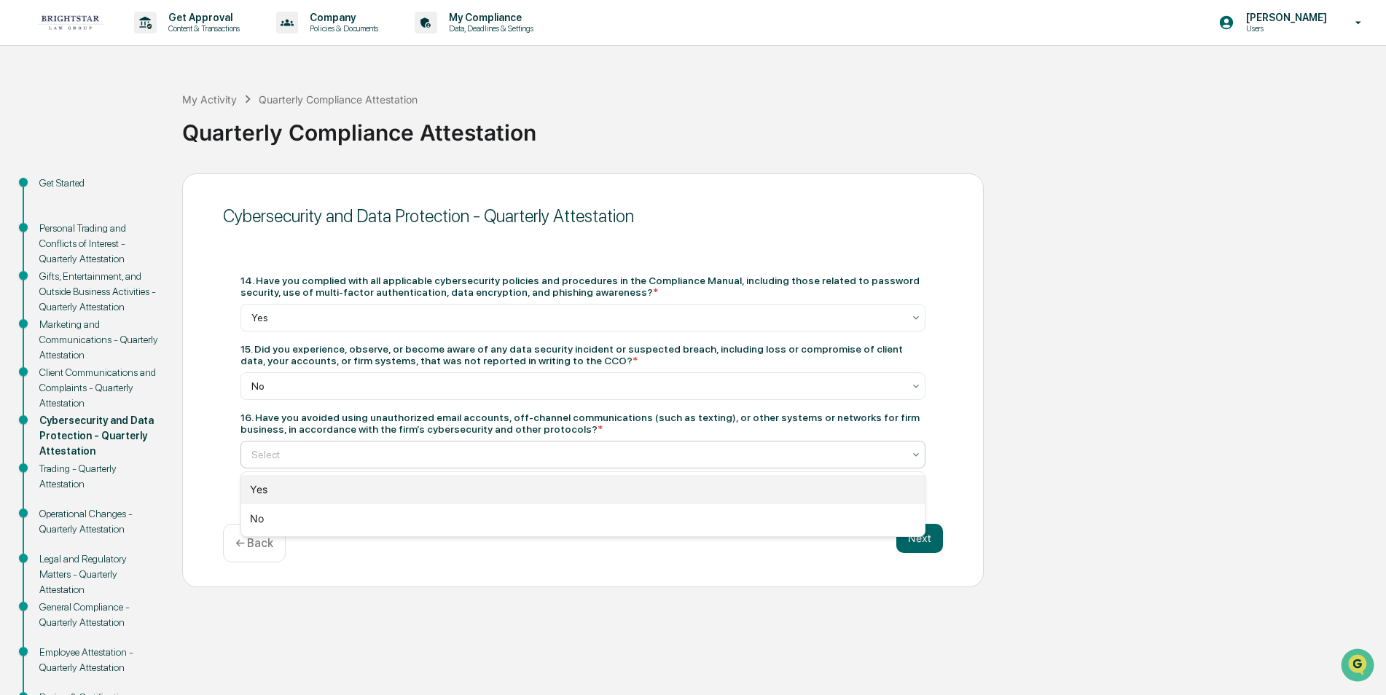
click at [888, 487] on div "Yes" at bounding box center [583, 489] width 684 height 29
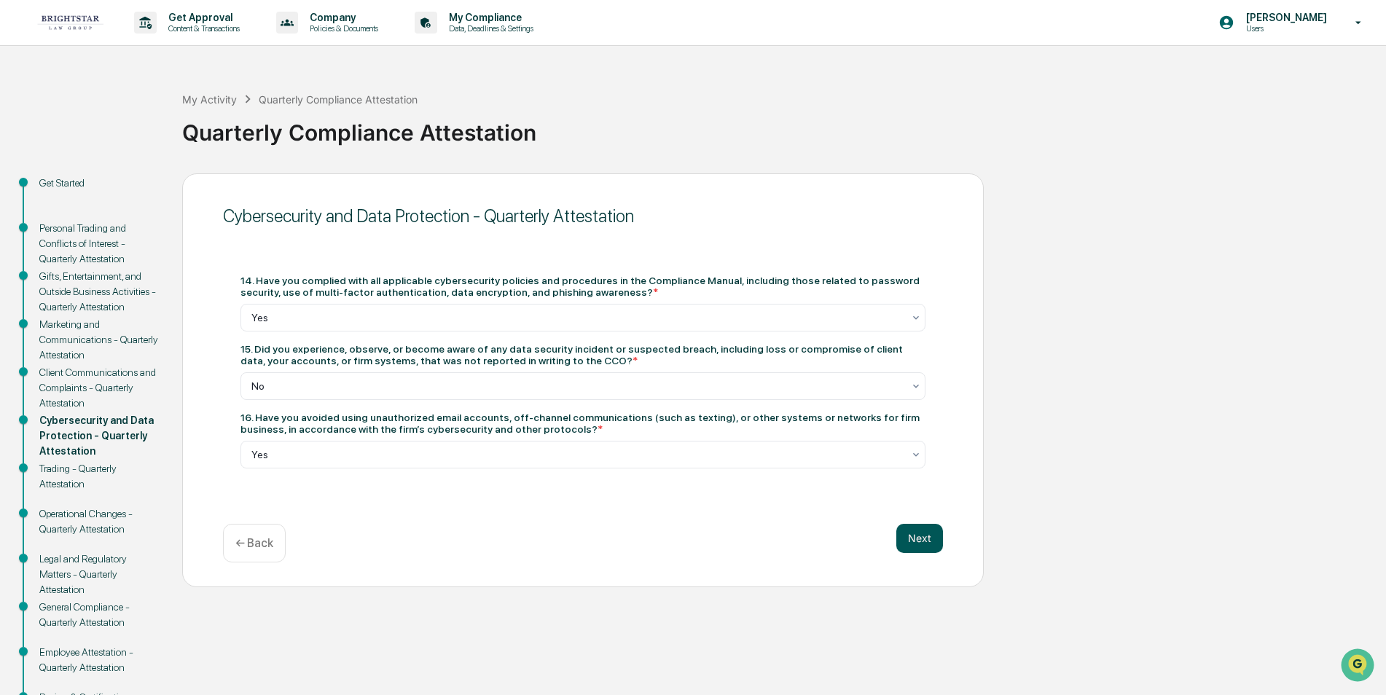
click at [926, 534] on button "Next" at bounding box center [919, 538] width 47 height 29
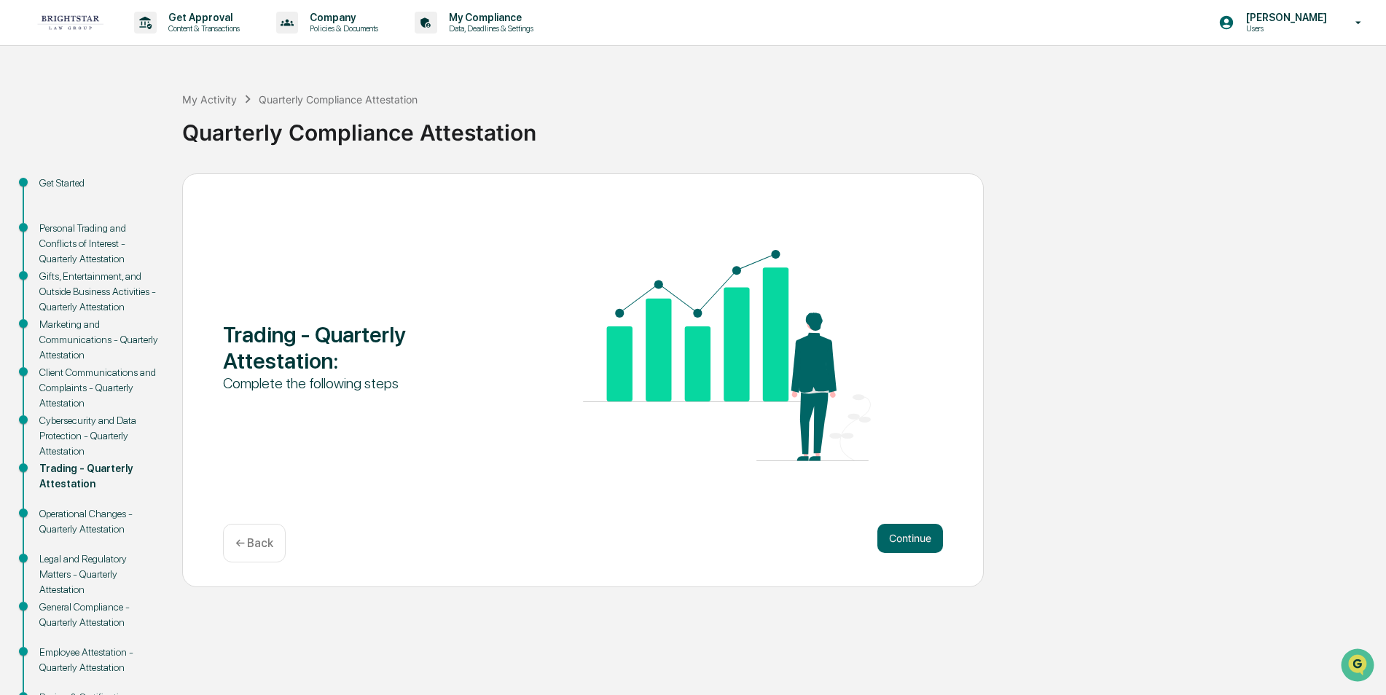
click at [926, 534] on button "Continue" at bounding box center [910, 538] width 66 height 29
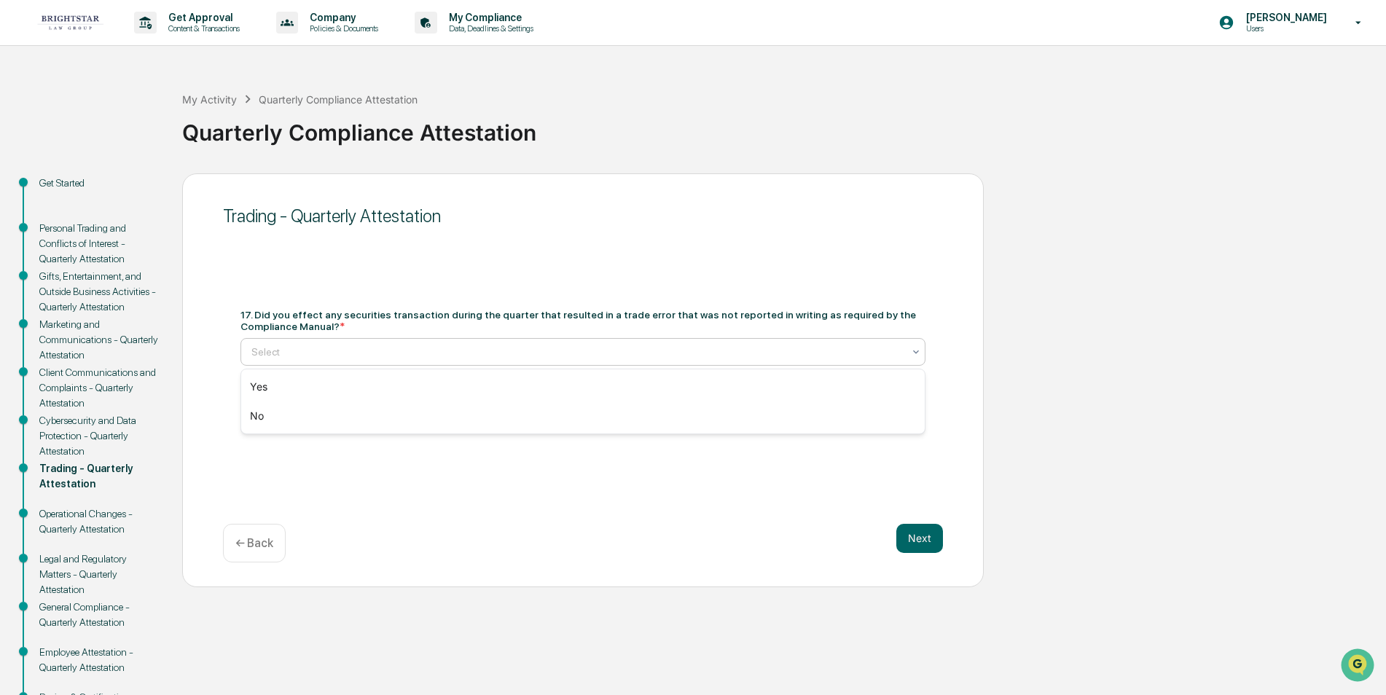
click at [915, 349] on icon at bounding box center [916, 352] width 12 height 12
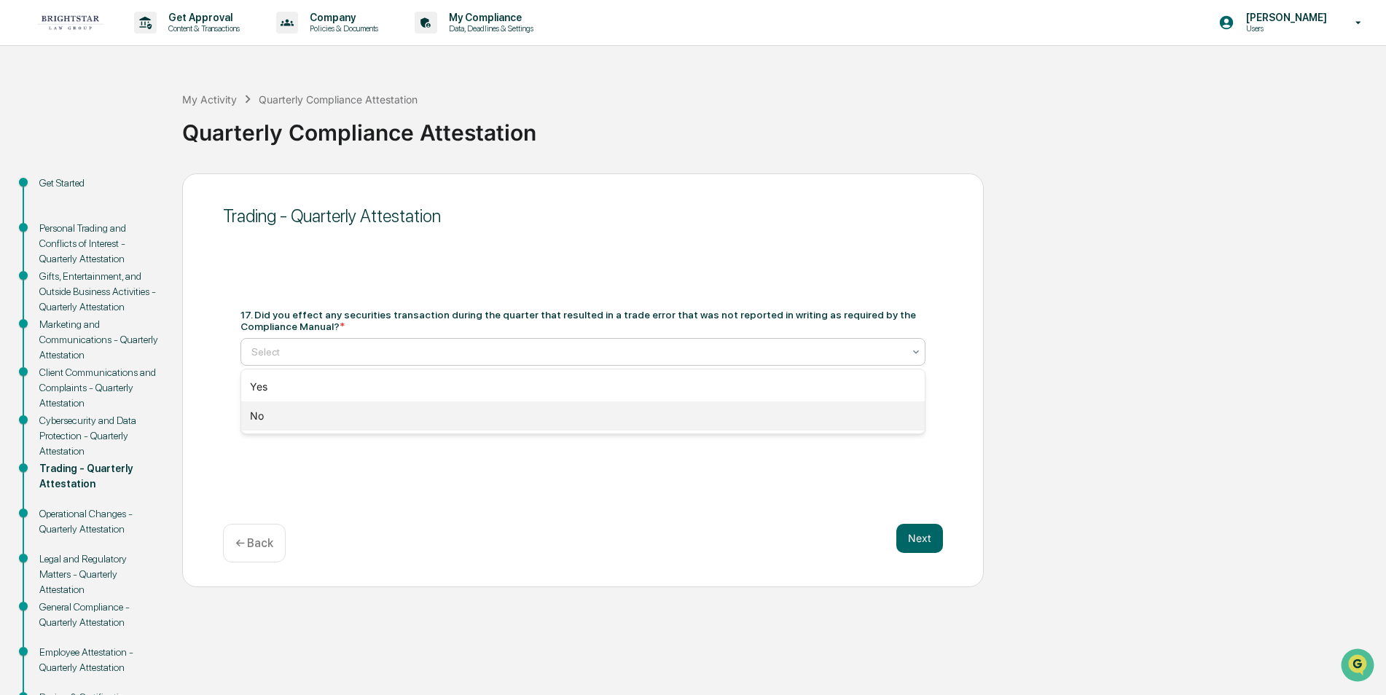
click at [867, 412] on div "No" at bounding box center [583, 416] width 684 height 29
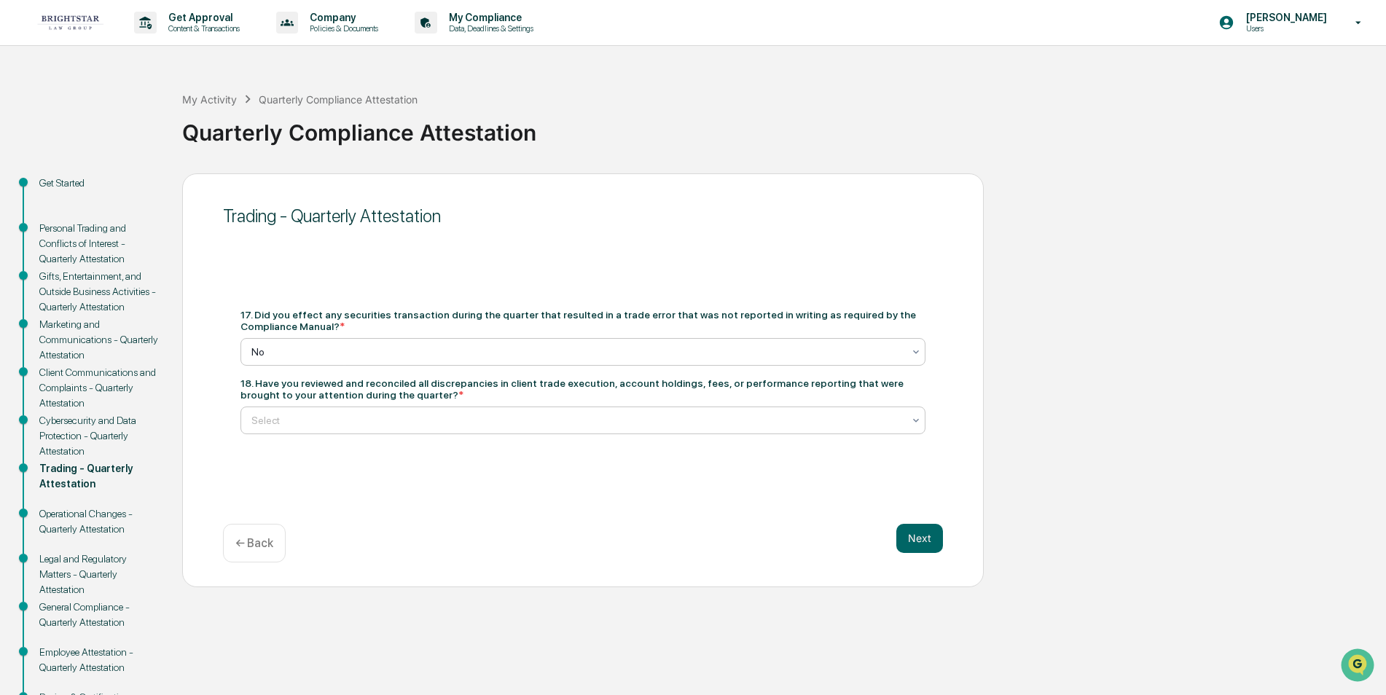
click at [915, 415] on icon at bounding box center [916, 421] width 12 height 12
click at [885, 451] on div "Yes" at bounding box center [583, 455] width 684 height 29
click at [920, 539] on button "Next" at bounding box center [919, 538] width 47 height 29
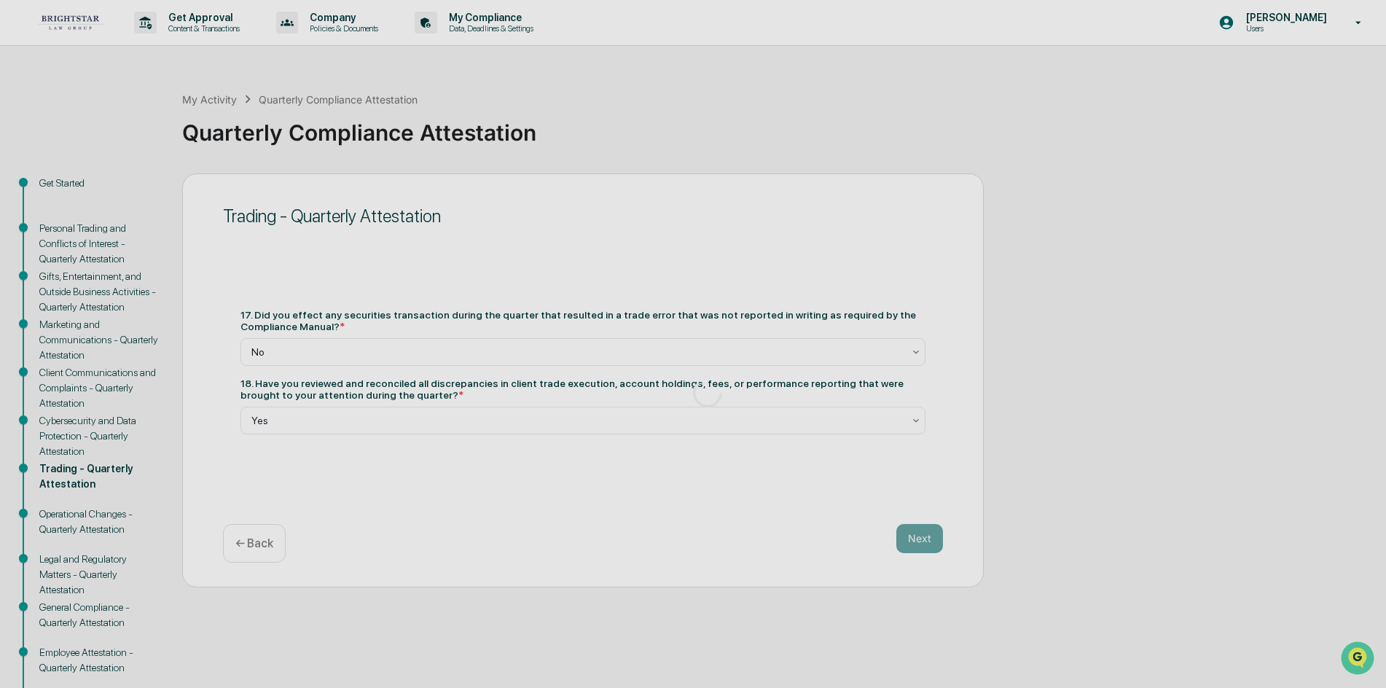
click at [923, 533] on div at bounding box center [707, 393] width 1415 height 786
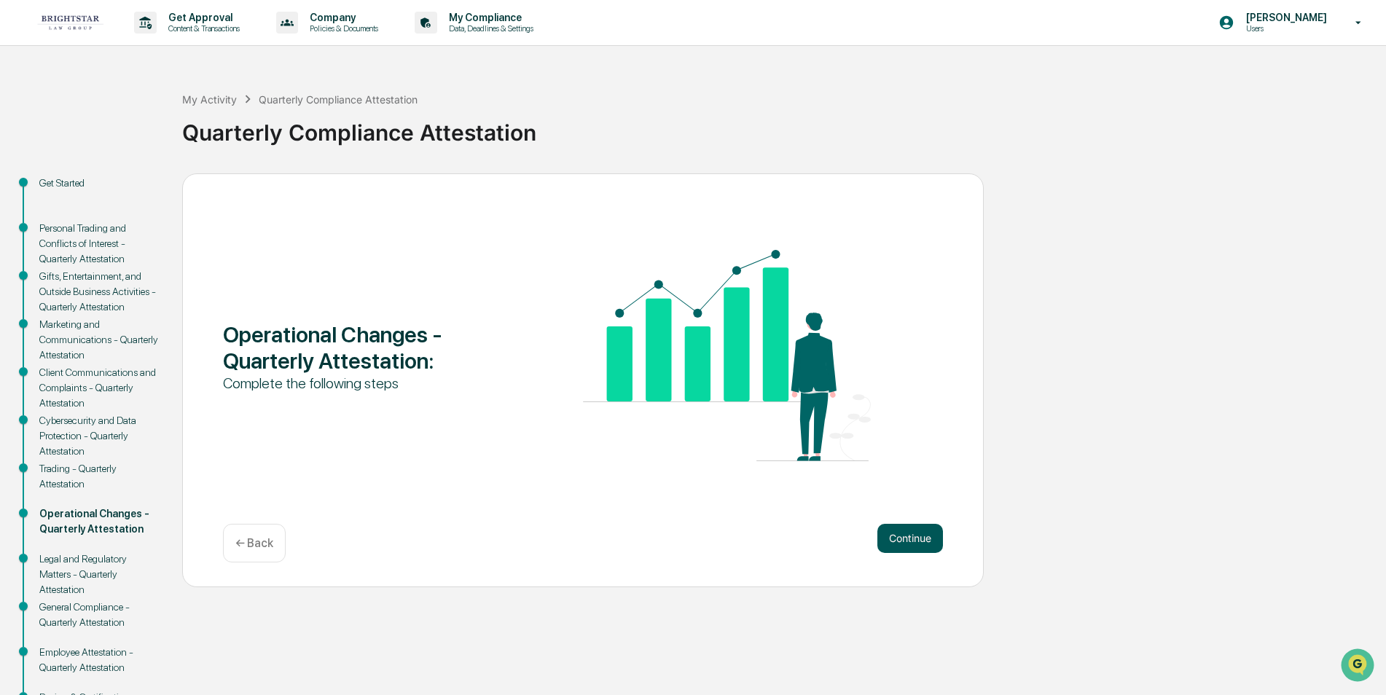
click at [914, 533] on button "Continue" at bounding box center [910, 538] width 66 height 29
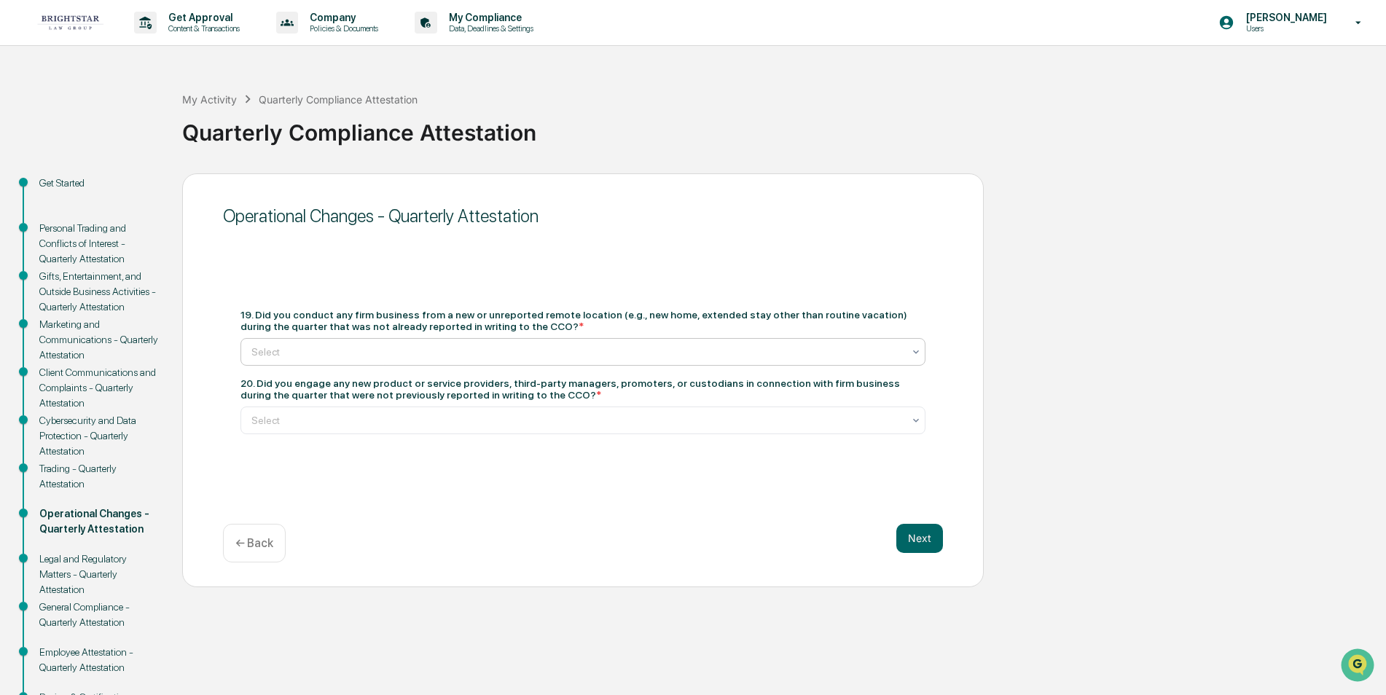
click at [916, 351] on icon at bounding box center [916, 352] width 12 height 12
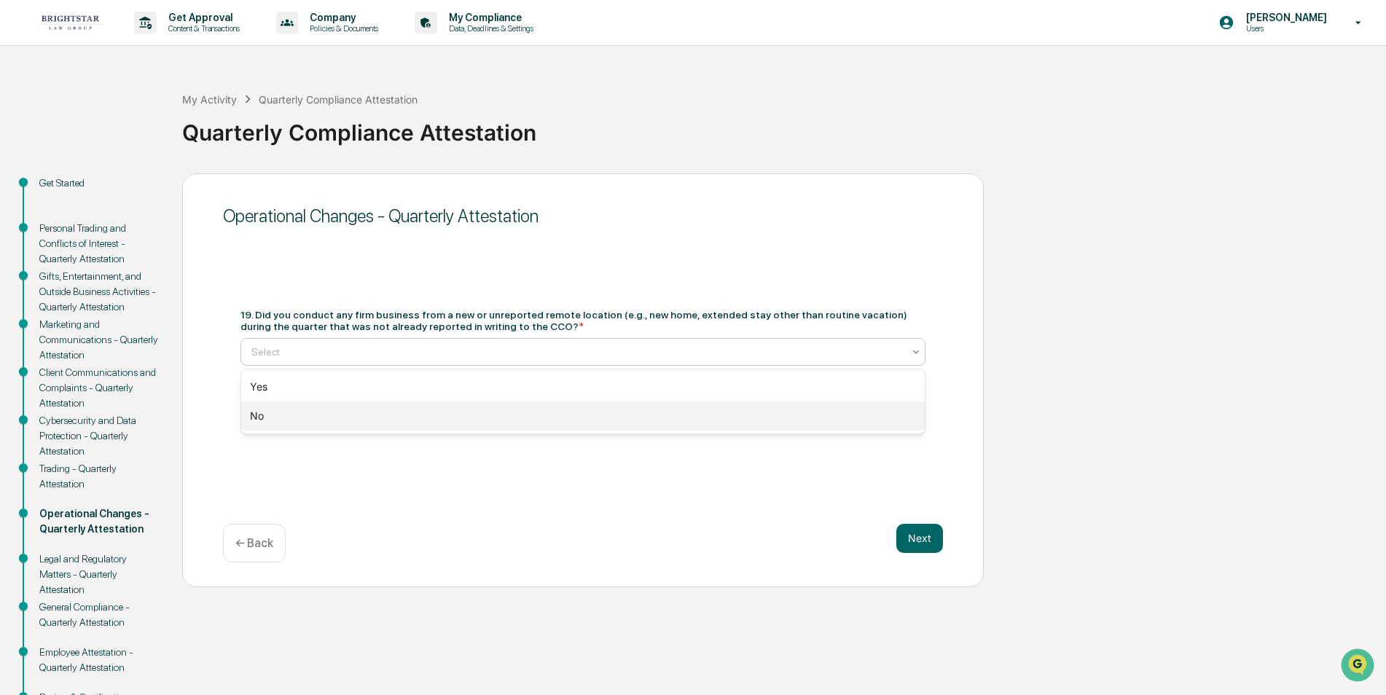
click at [871, 420] on div "No" at bounding box center [583, 416] width 684 height 29
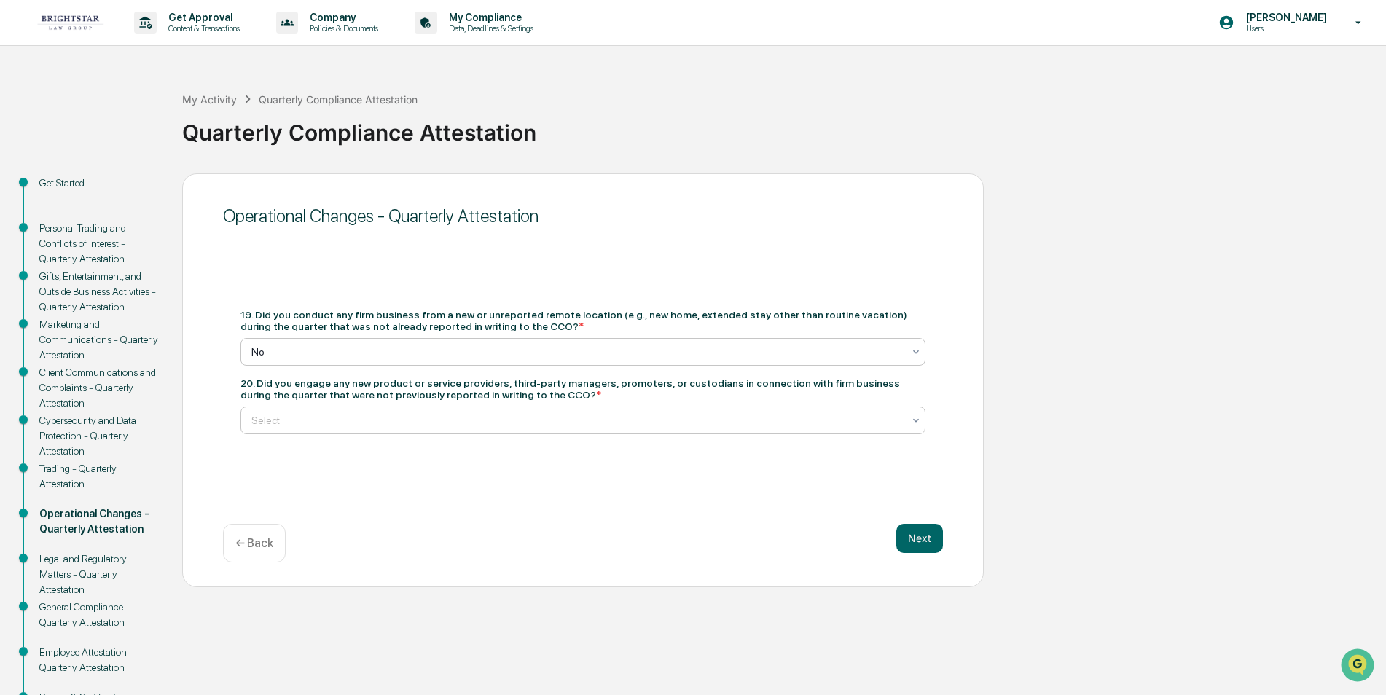
click at [917, 415] on icon at bounding box center [916, 421] width 12 height 12
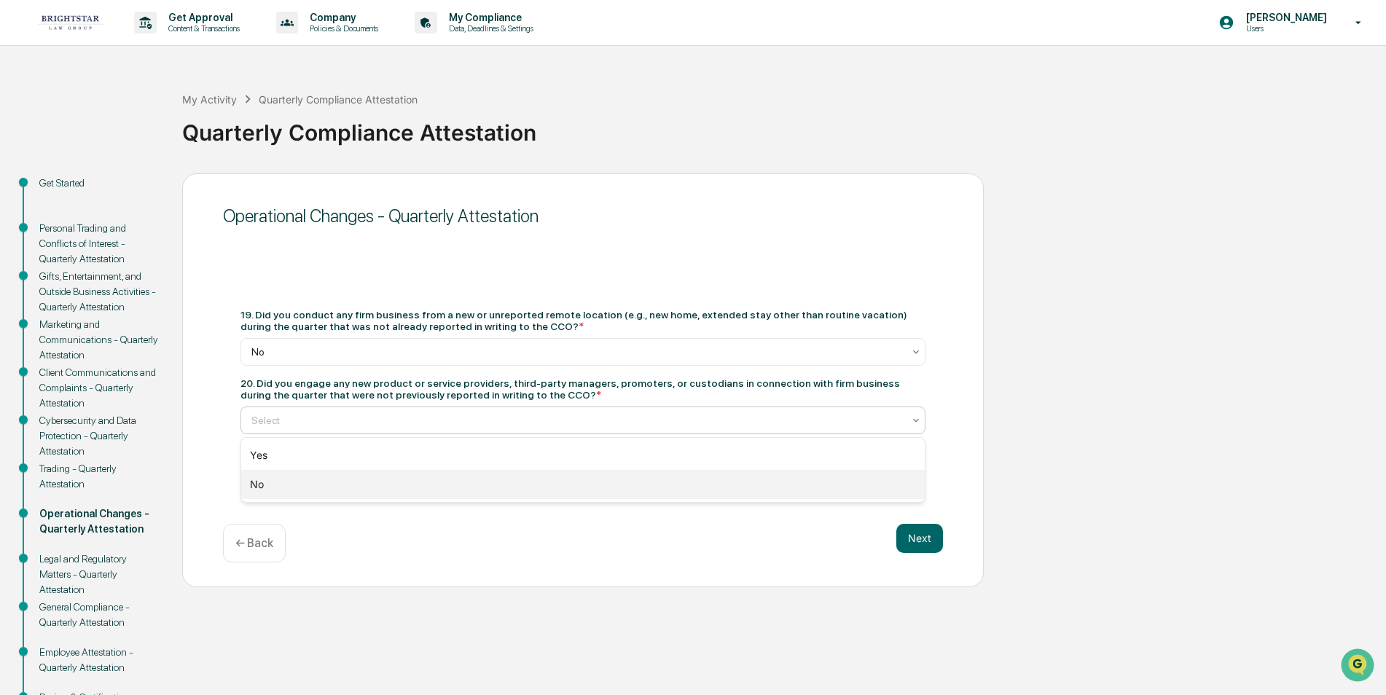
click at [867, 479] on div "No" at bounding box center [583, 484] width 684 height 29
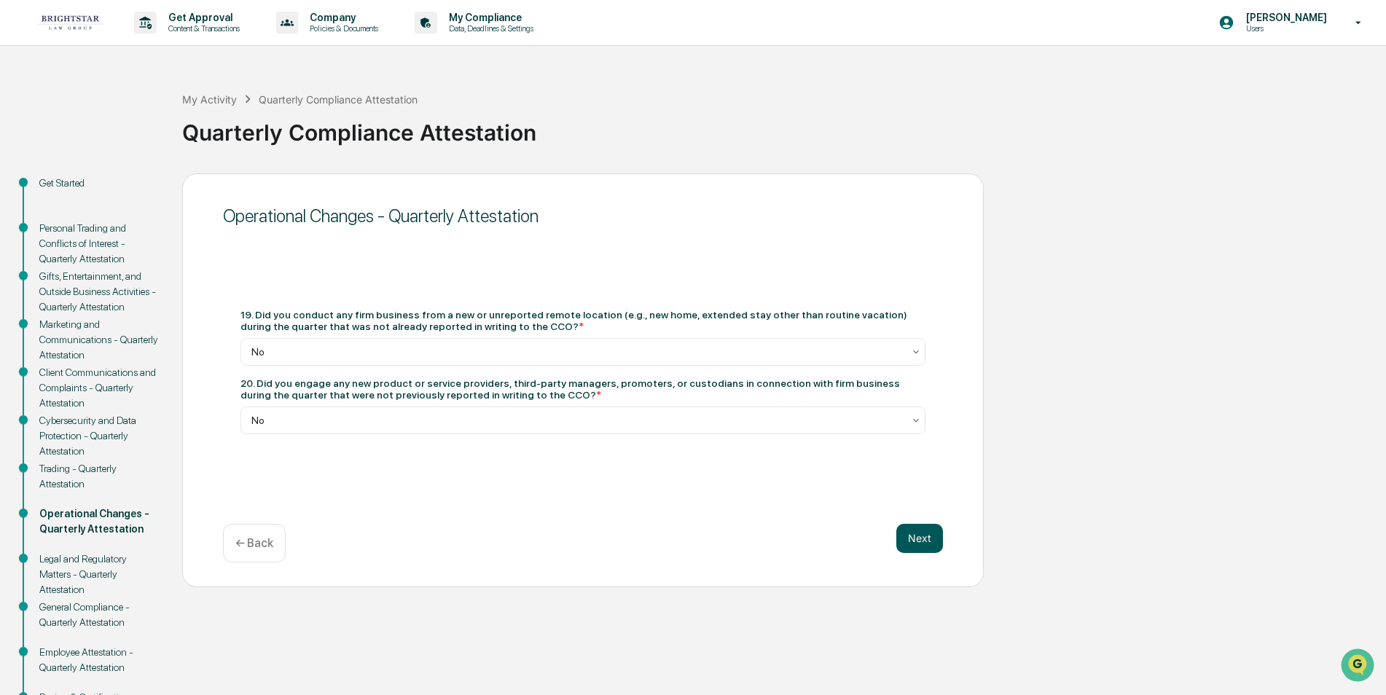
click at [920, 528] on button "Next" at bounding box center [919, 538] width 47 height 29
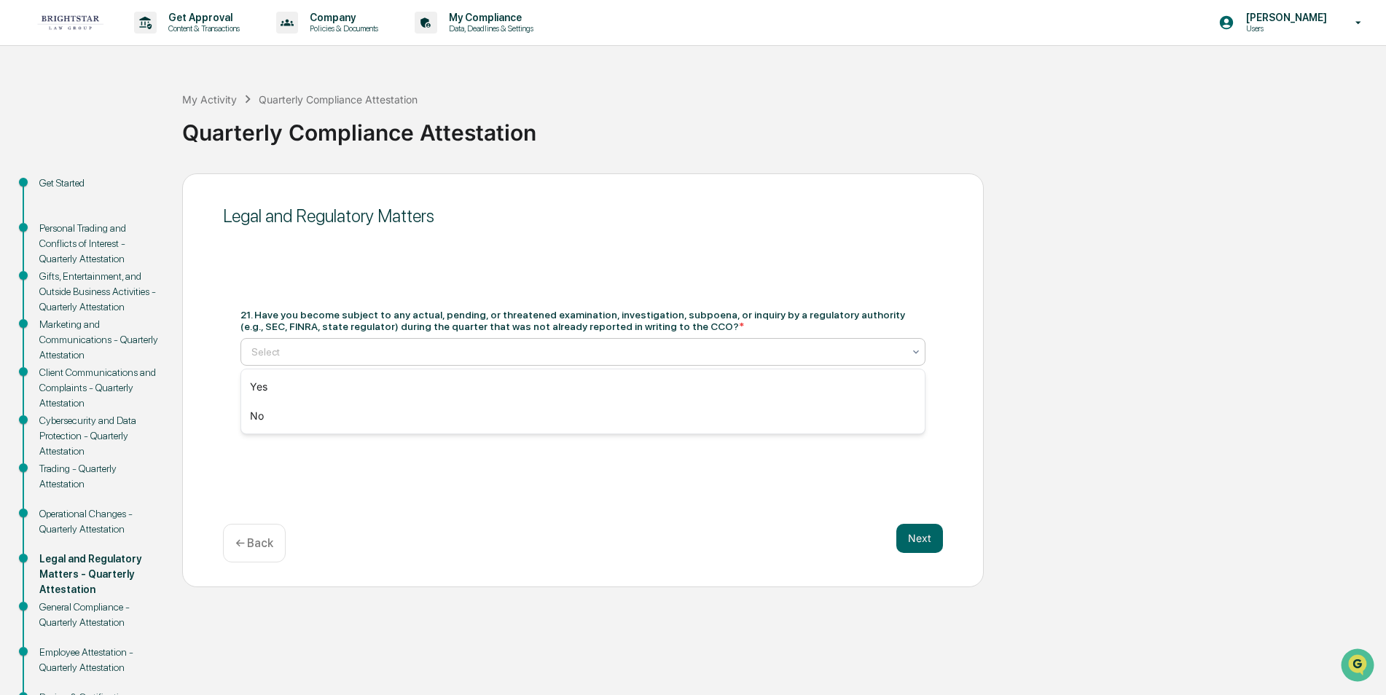
click at [911, 351] on icon at bounding box center [916, 352] width 12 height 12
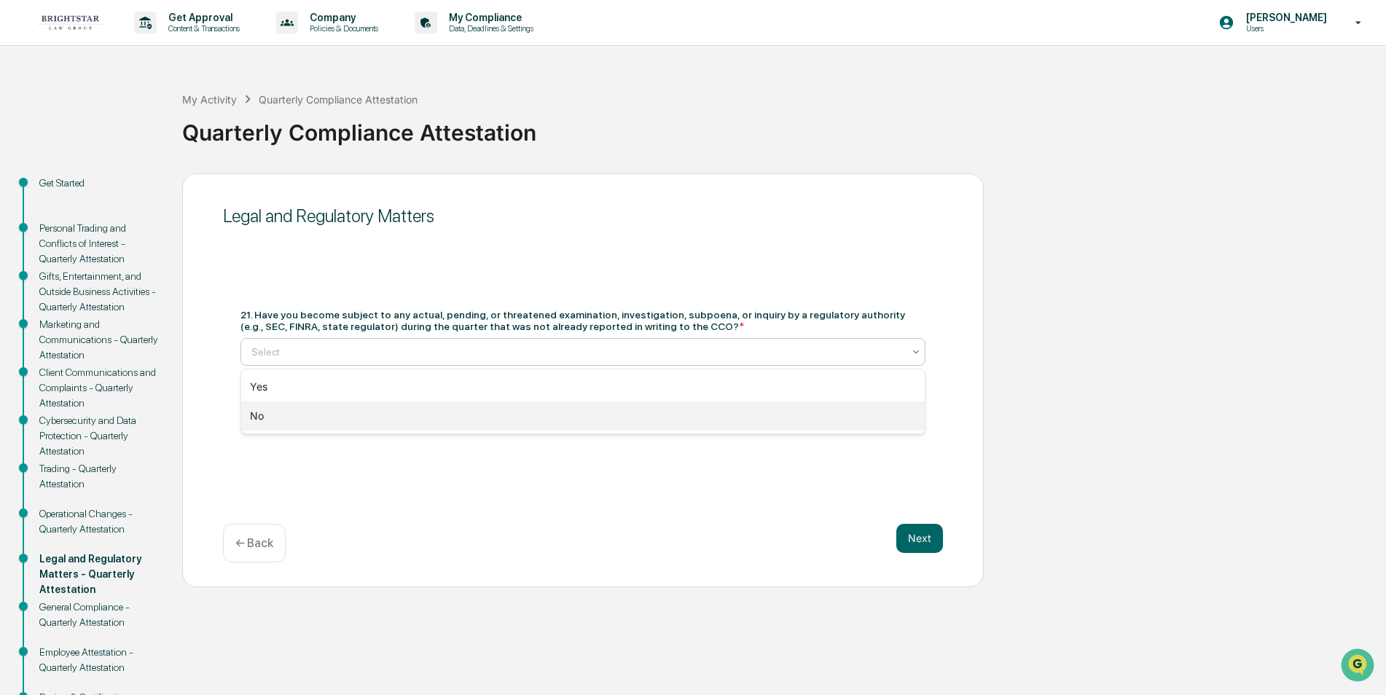
click at [872, 413] on div "No" at bounding box center [583, 416] width 684 height 29
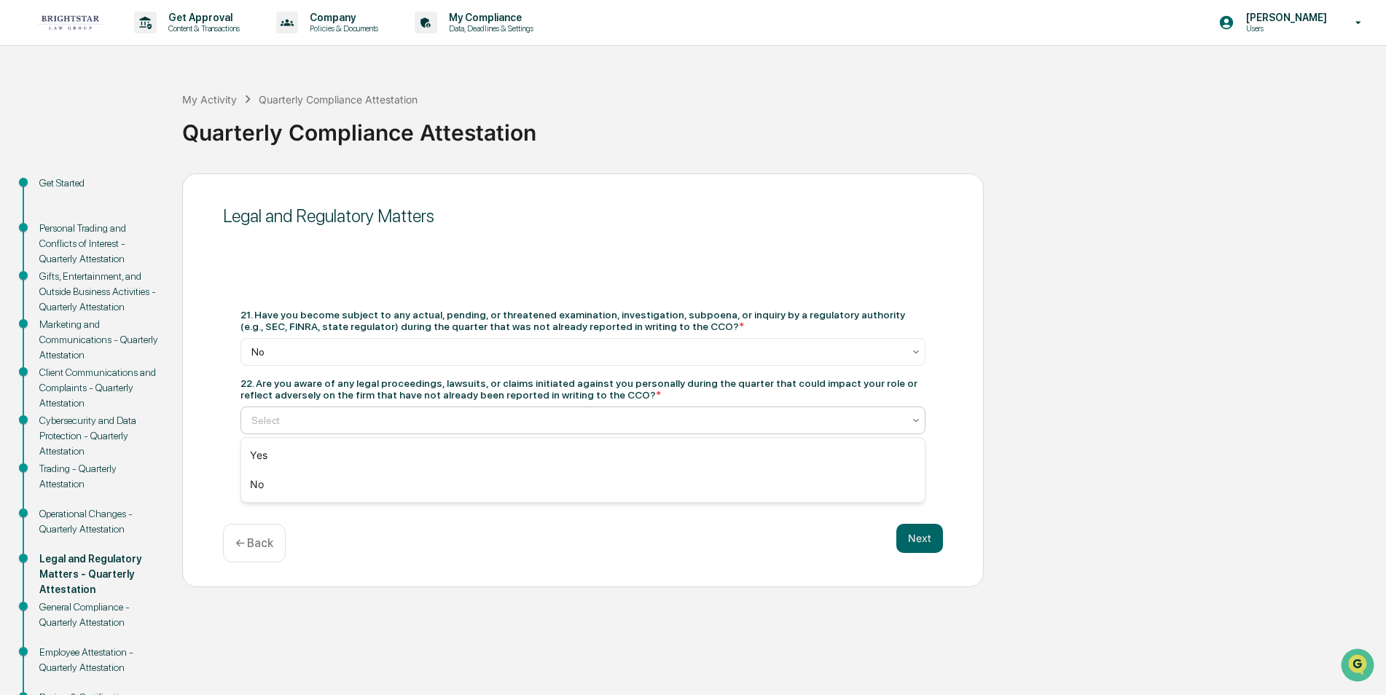
click at [916, 417] on icon at bounding box center [916, 421] width 12 height 12
click at [837, 484] on div "No" at bounding box center [583, 484] width 684 height 29
click at [923, 536] on button "Next" at bounding box center [919, 538] width 47 height 29
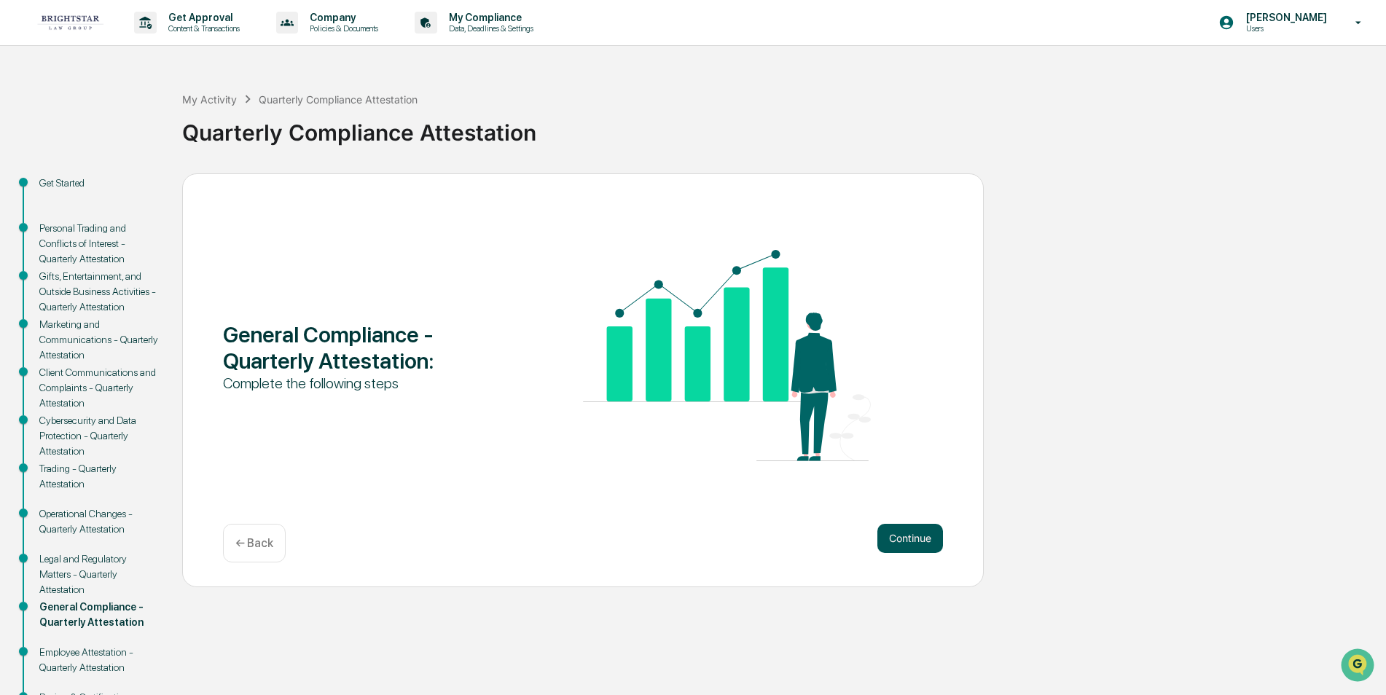
click at [933, 531] on button "Continue" at bounding box center [910, 538] width 66 height 29
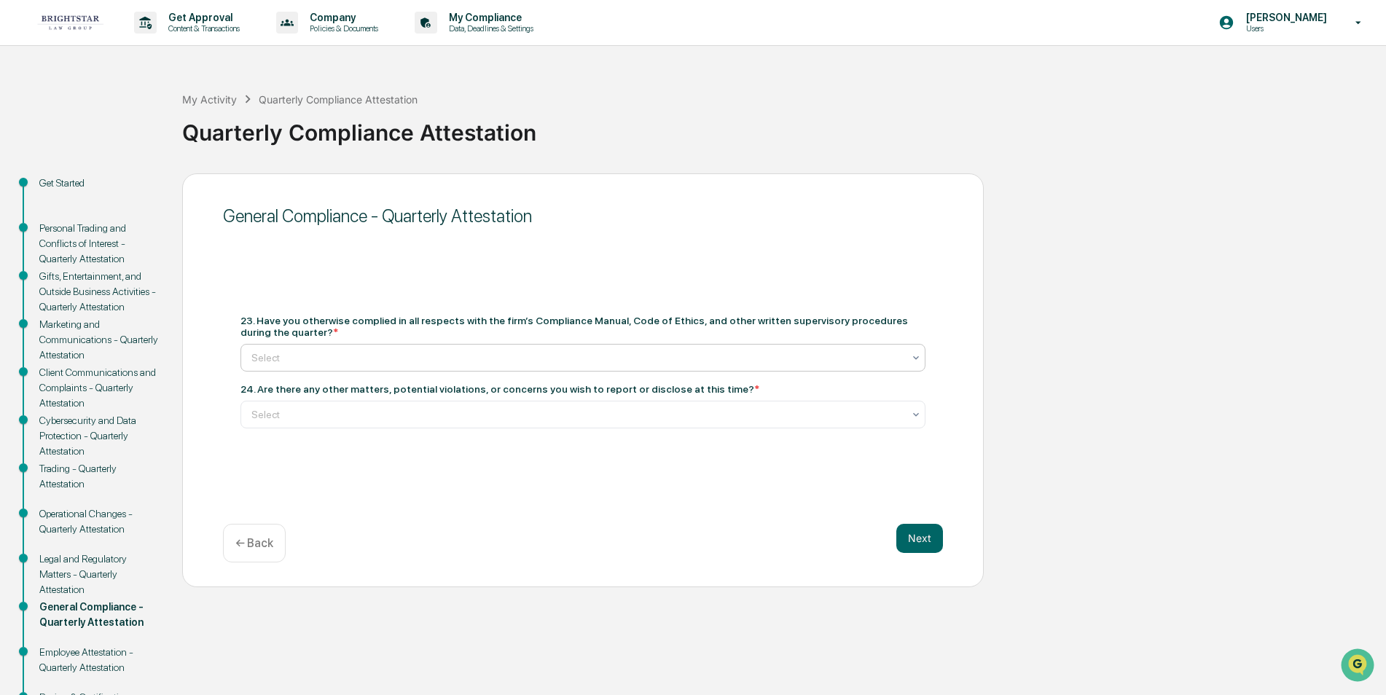
click at [912, 354] on icon at bounding box center [916, 358] width 12 height 12
click at [885, 392] on div "Yes" at bounding box center [583, 392] width 684 height 29
click at [915, 414] on icon at bounding box center [916, 415] width 12 height 12
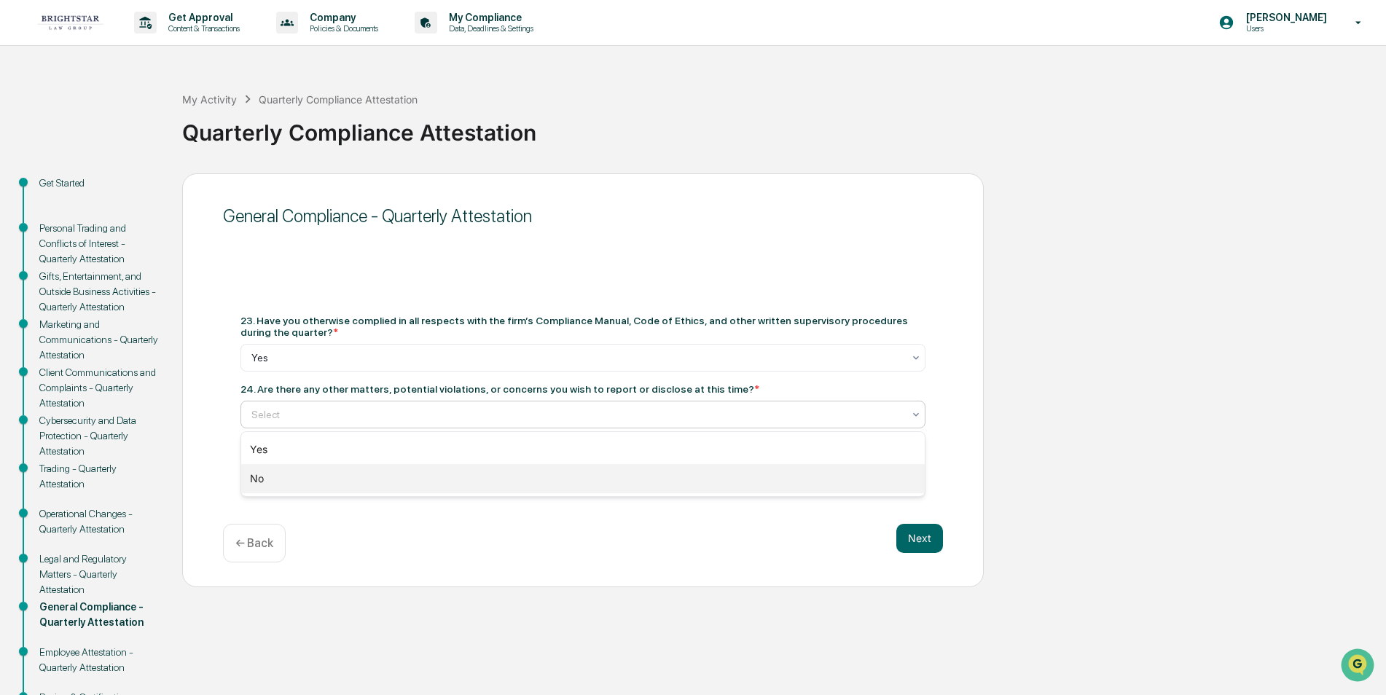
click at [873, 485] on div "No" at bounding box center [583, 478] width 684 height 29
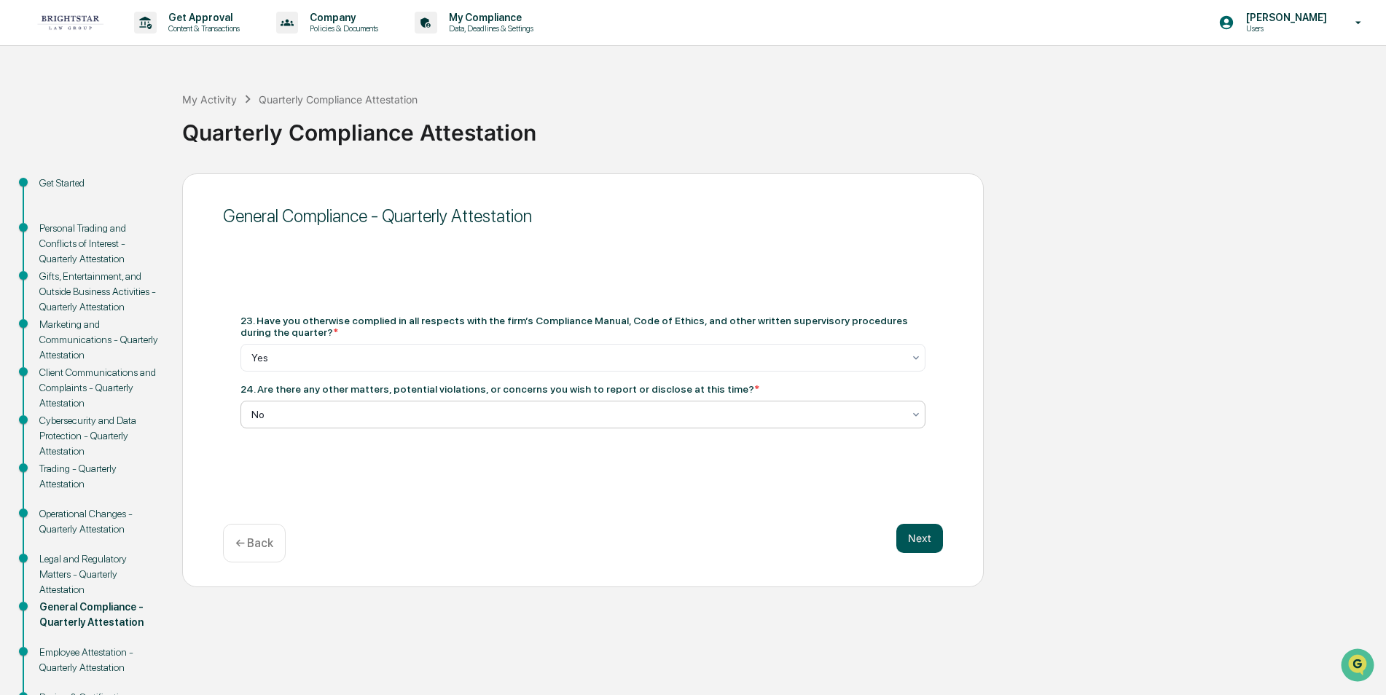
click at [912, 527] on button "Next" at bounding box center [919, 538] width 47 height 29
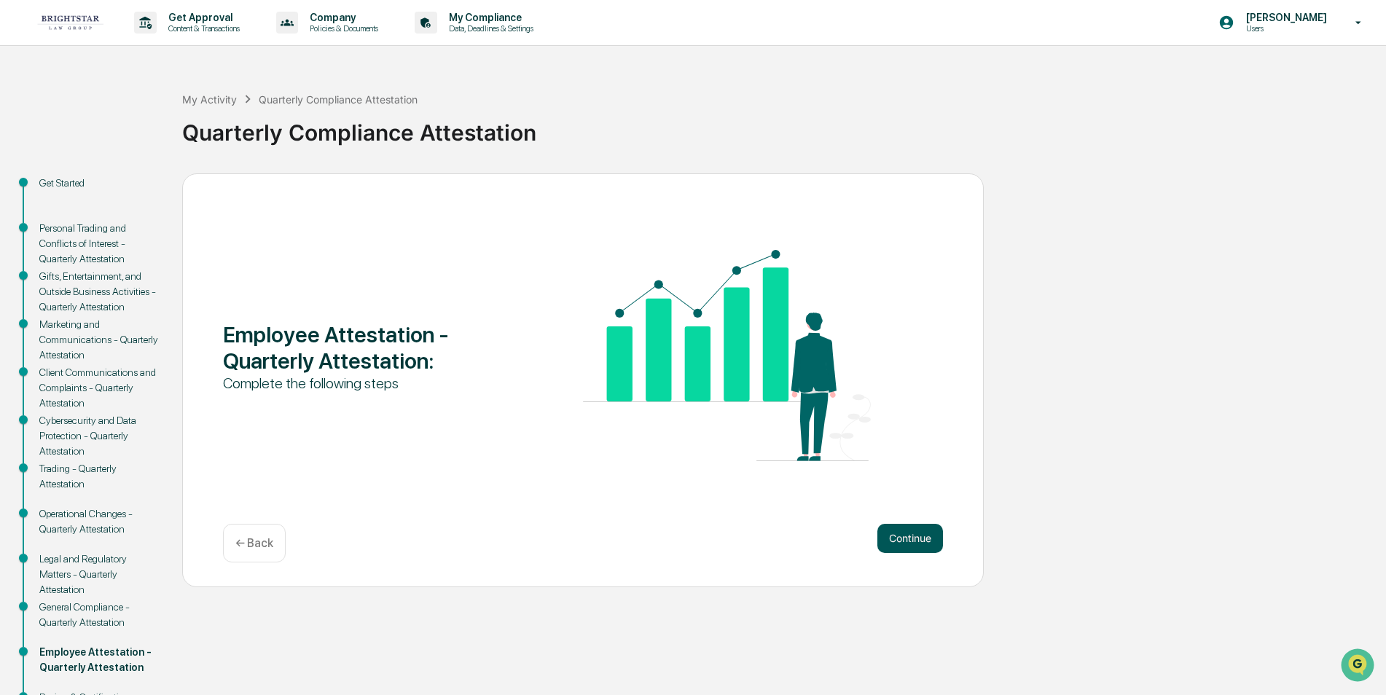
click at [920, 534] on button "Continue" at bounding box center [910, 538] width 66 height 29
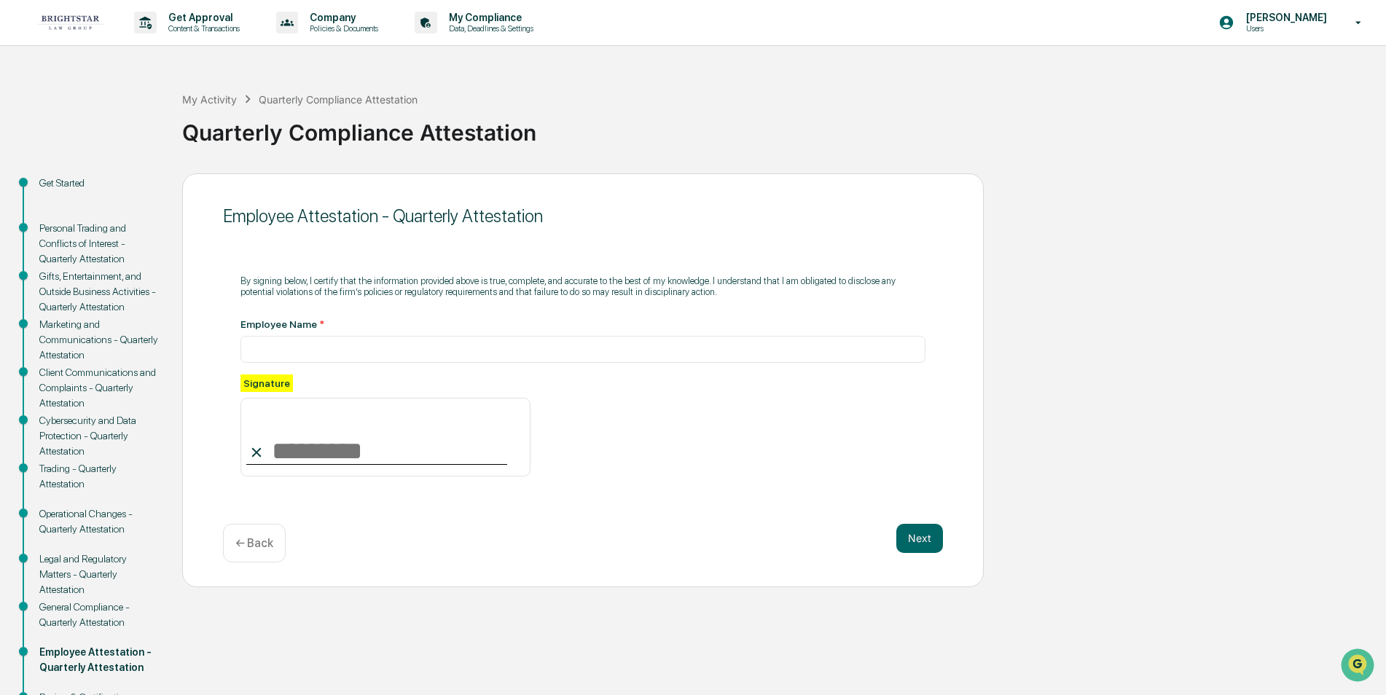
click at [272, 449] on input at bounding box center [385, 437] width 290 height 79
type input "**********"
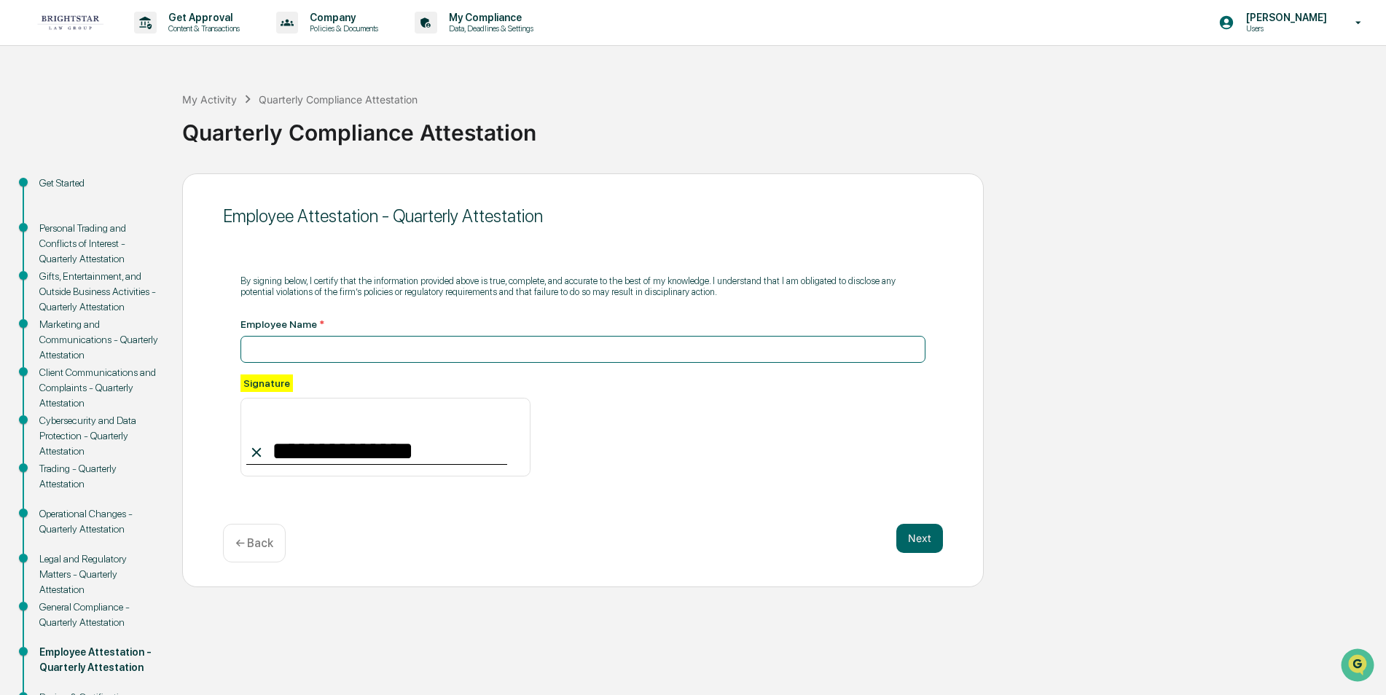
click at [350, 340] on input at bounding box center [582, 349] width 685 height 27
type input "**********"
click at [915, 533] on button "Next" at bounding box center [919, 538] width 47 height 29
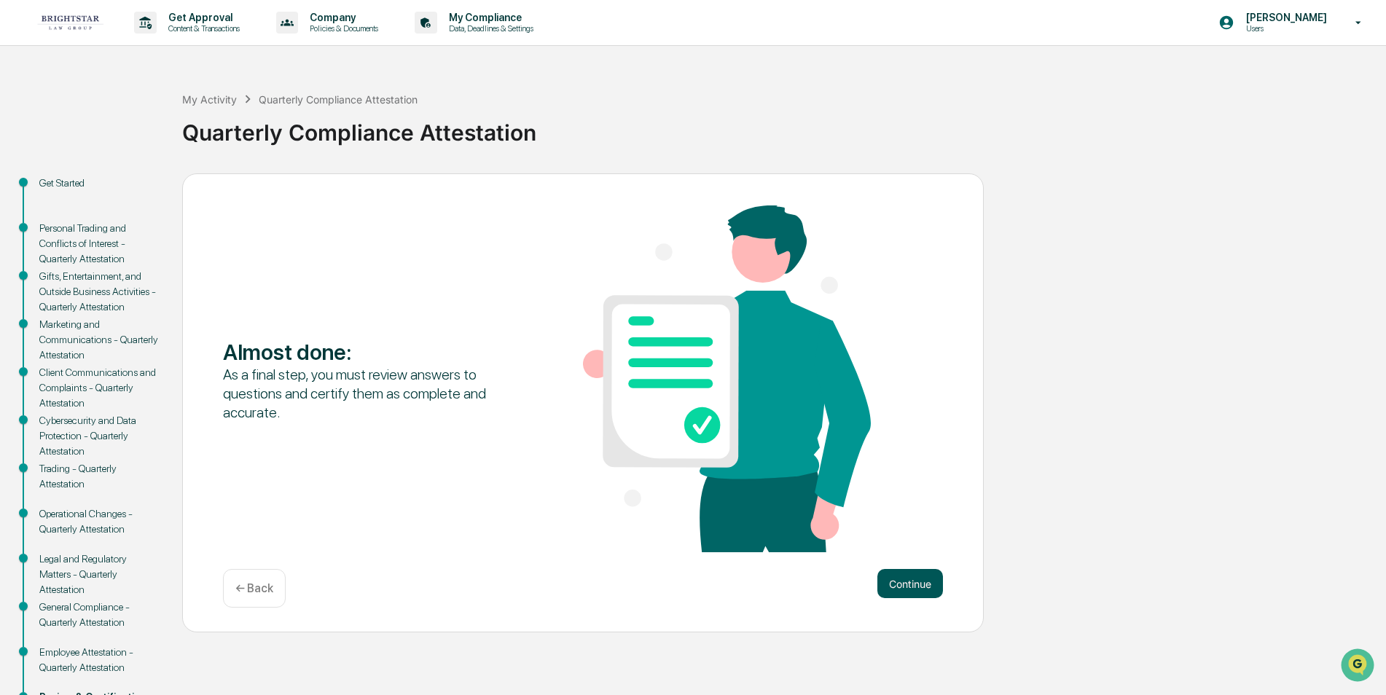
click at [915, 574] on button "Continue" at bounding box center [910, 583] width 66 height 29
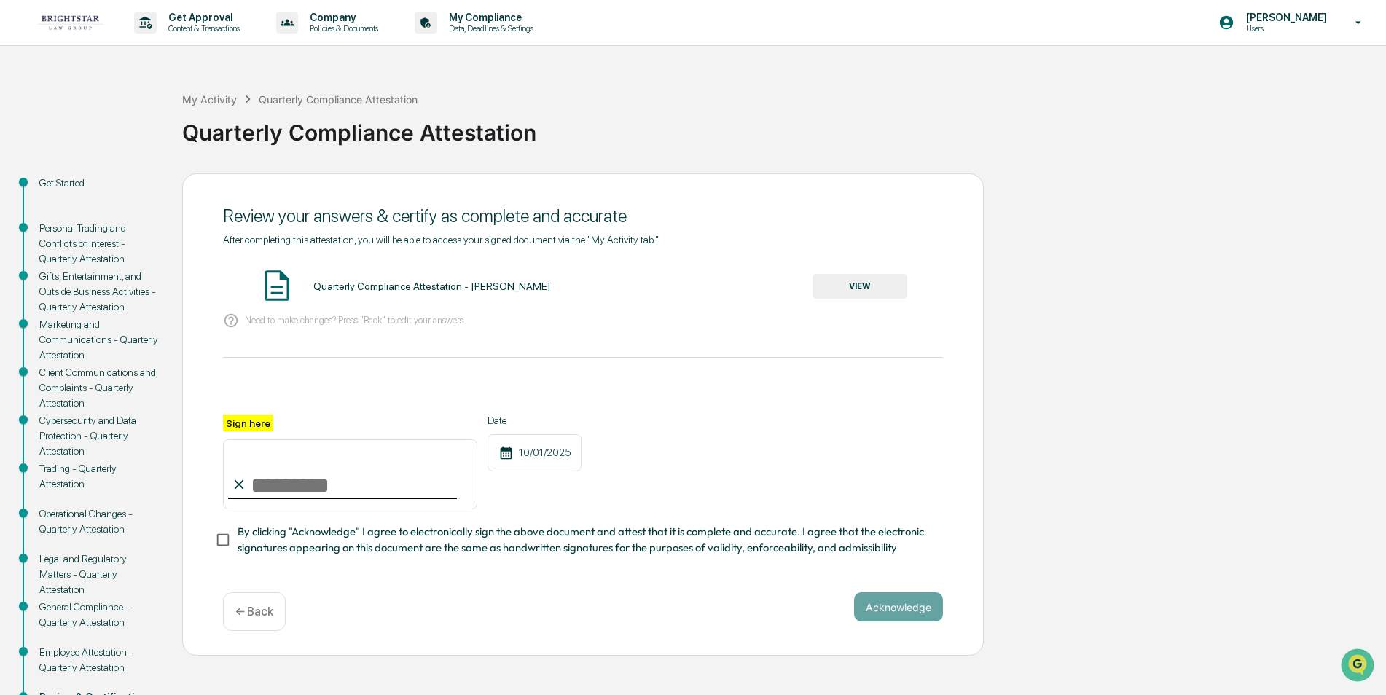
click at [862, 286] on button "VIEW" at bounding box center [860, 286] width 95 height 25
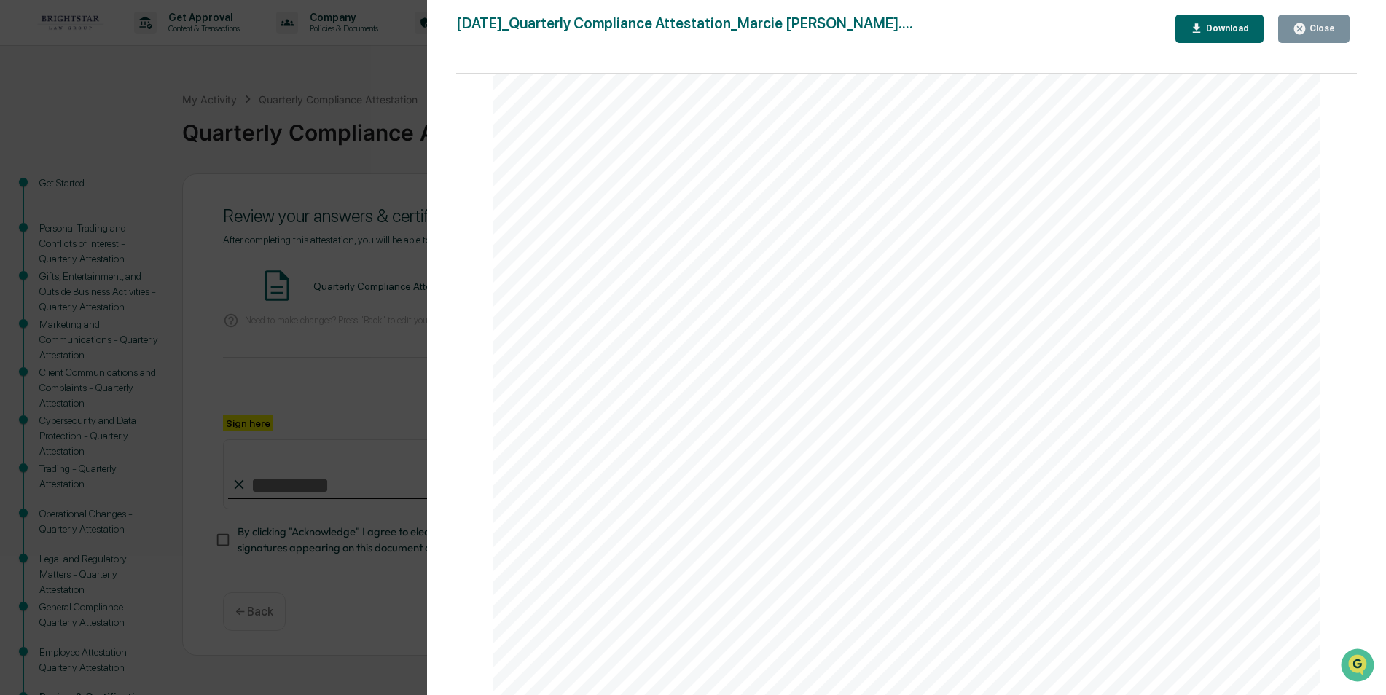
scroll to position [54, 0]
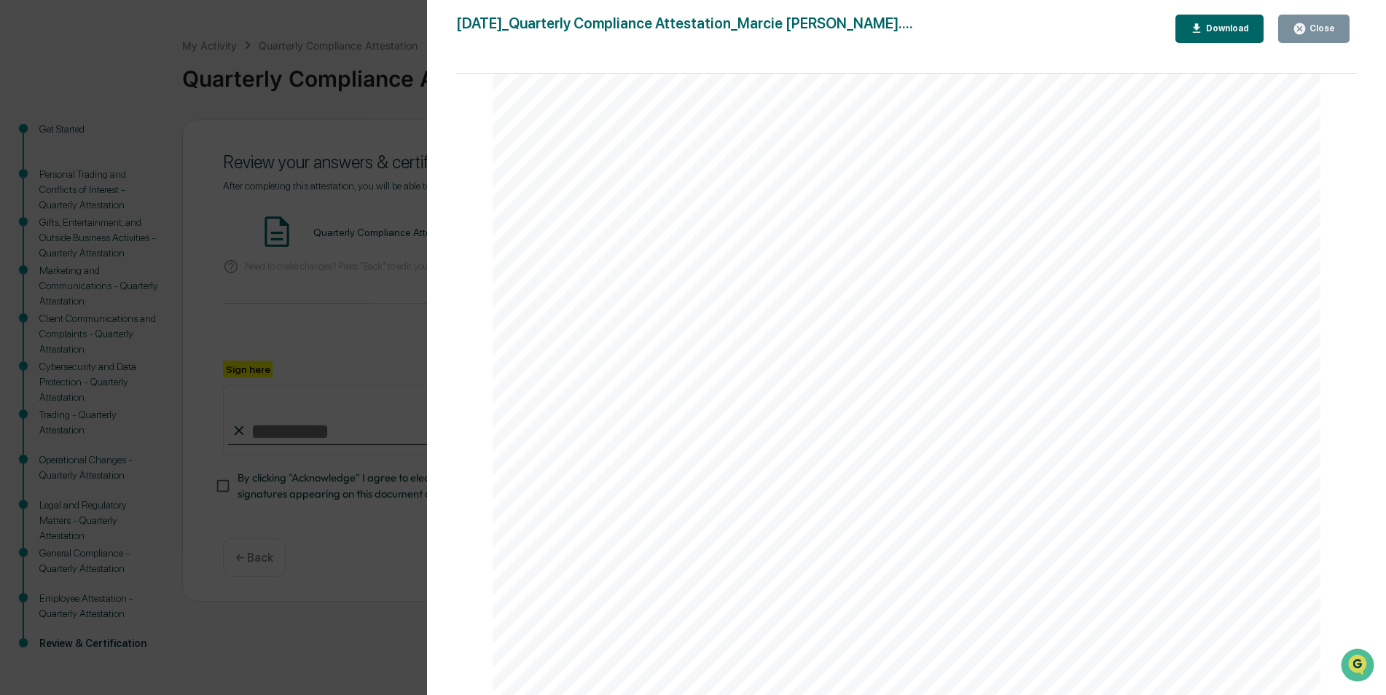
click at [1052, 409] on div "Employee Attestation - Quarterly Attestation By signing below, I certify that t…" at bounding box center [907, 109] width 828 height 1171
click at [1300, 22] on icon "button" at bounding box center [1300, 29] width 14 height 14
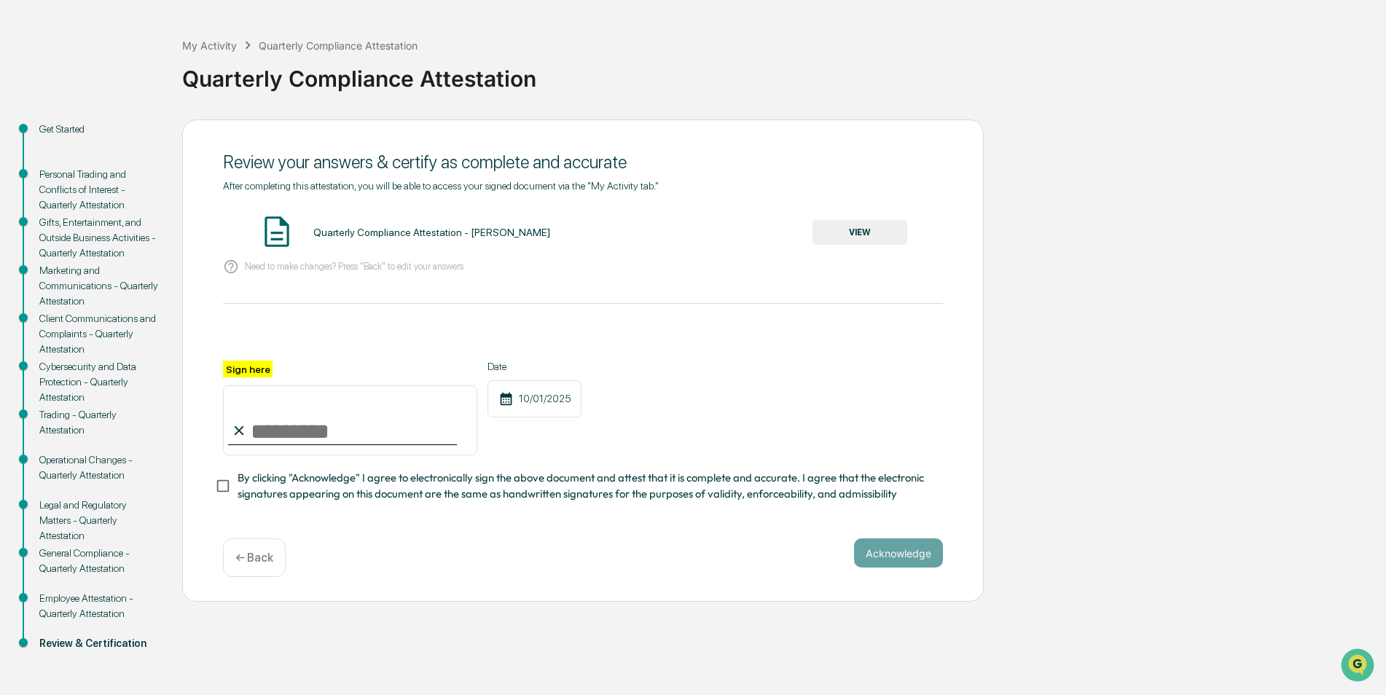
click at [268, 434] on input "Sign here" at bounding box center [350, 421] width 254 height 70
type input "**********"
click at [869, 553] on button "Acknowledge" at bounding box center [898, 553] width 89 height 29
